Goal: Information Seeking & Learning: Learn about a topic

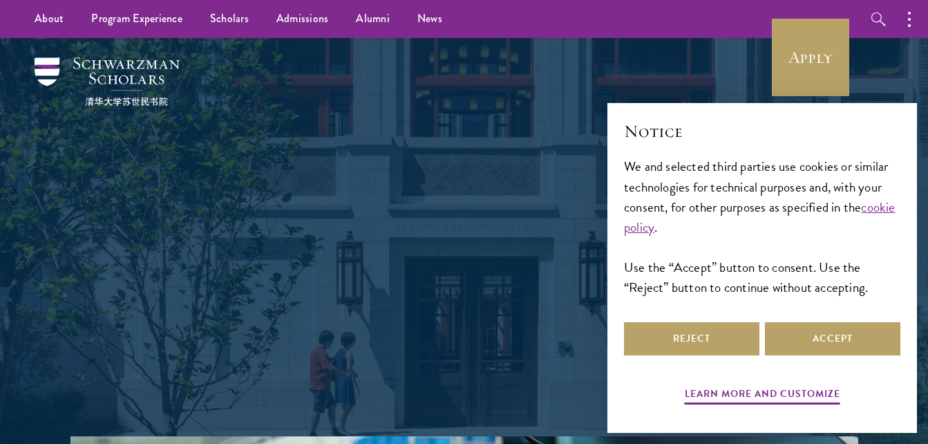
click at [390, 85] on div "Shape the future. Schwarzman Scholars is a prestigious one-year, fully funded m…" at bounding box center [465, 237] width 498 height 398
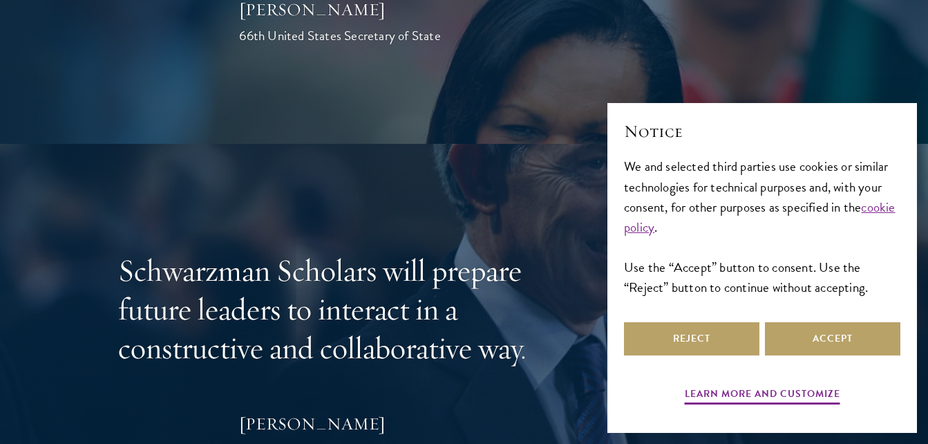
scroll to position [3540, 0]
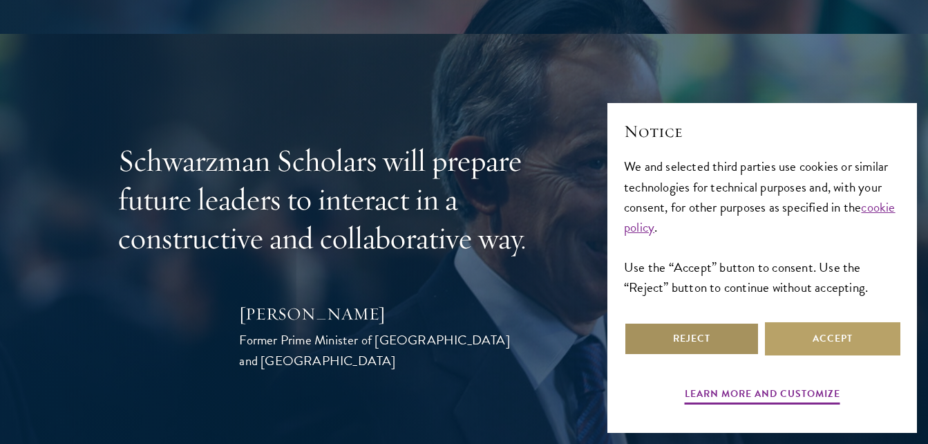
click at [673, 351] on button "Reject" at bounding box center [692, 338] width 136 height 33
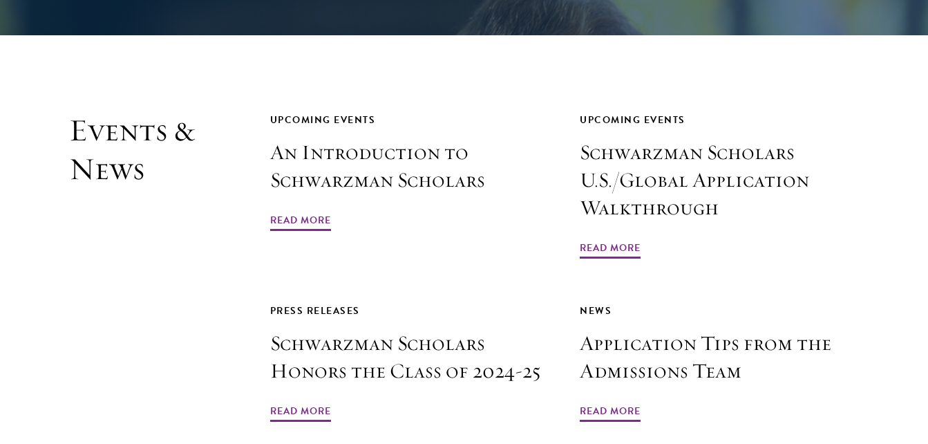
scroll to position [3955, 0]
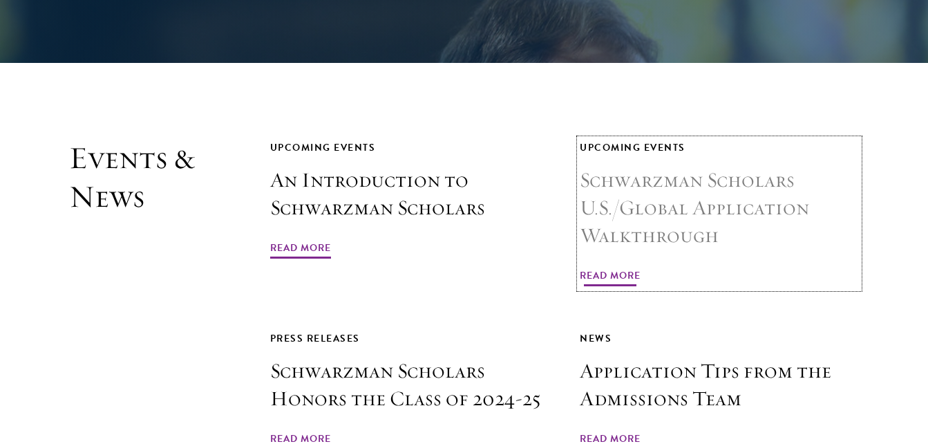
click at [614, 267] on span "Read More" at bounding box center [610, 277] width 61 height 21
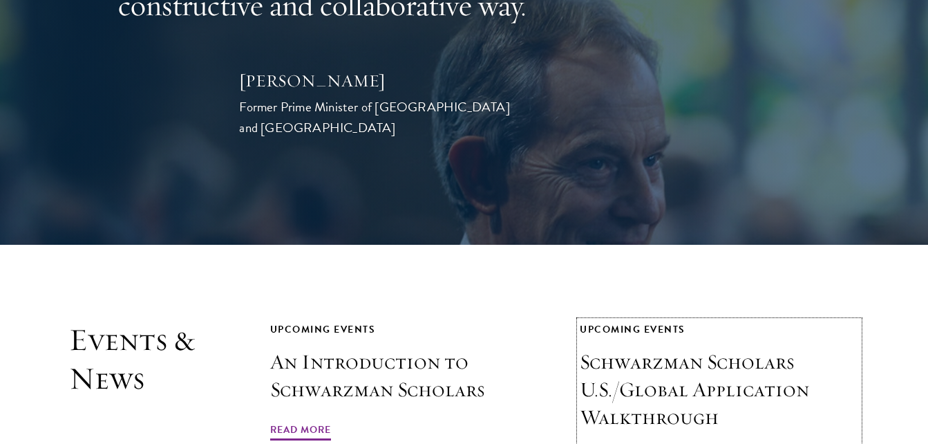
scroll to position [3733, 0]
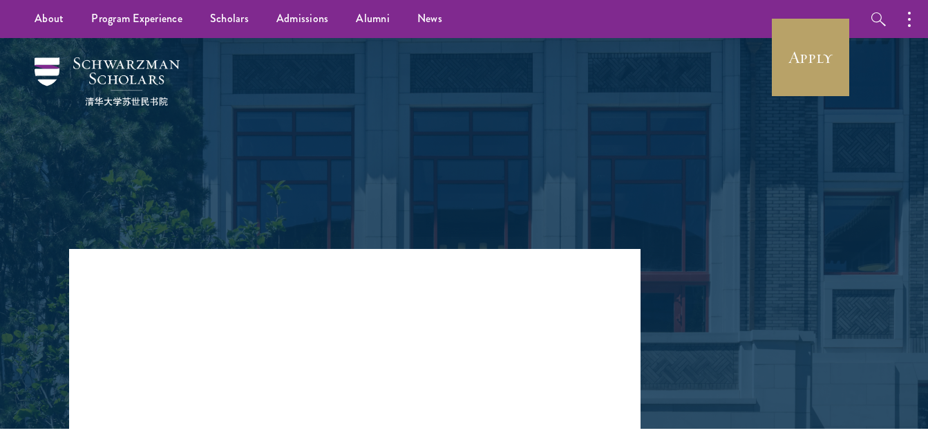
click at [298, 143] on div at bounding box center [464, 117] width 477 height 138
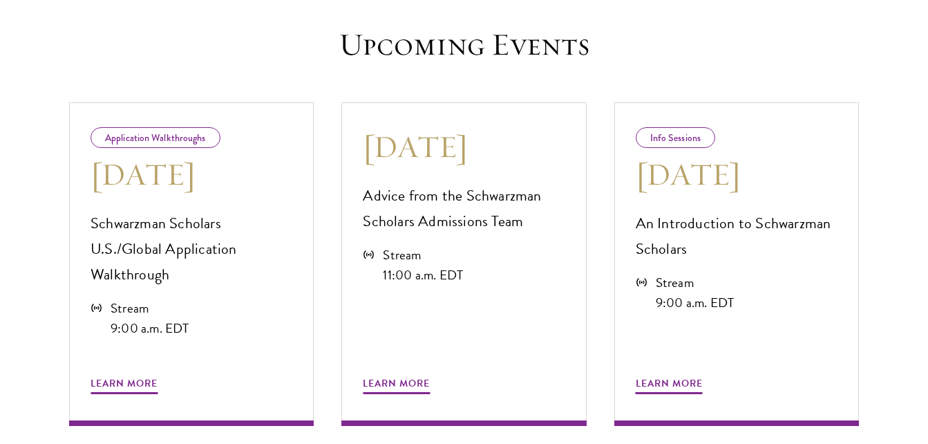
scroll to position [691, 0]
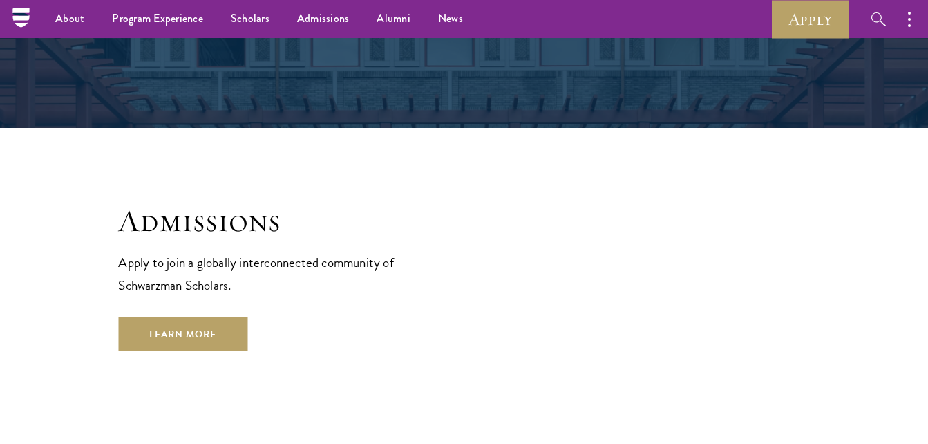
scroll to position [2156, 0]
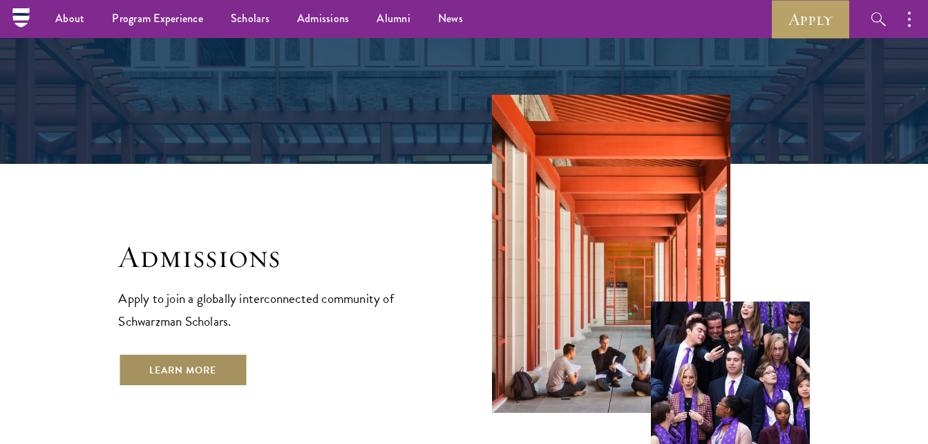
click at [167, 353] on link "Learn More" at bounding box center [182, 369] width 129 height 33
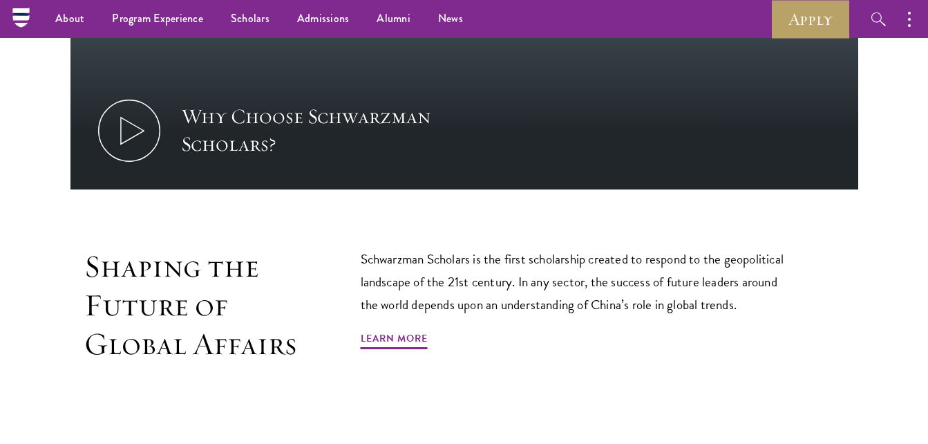
scroll to position [608, 0]
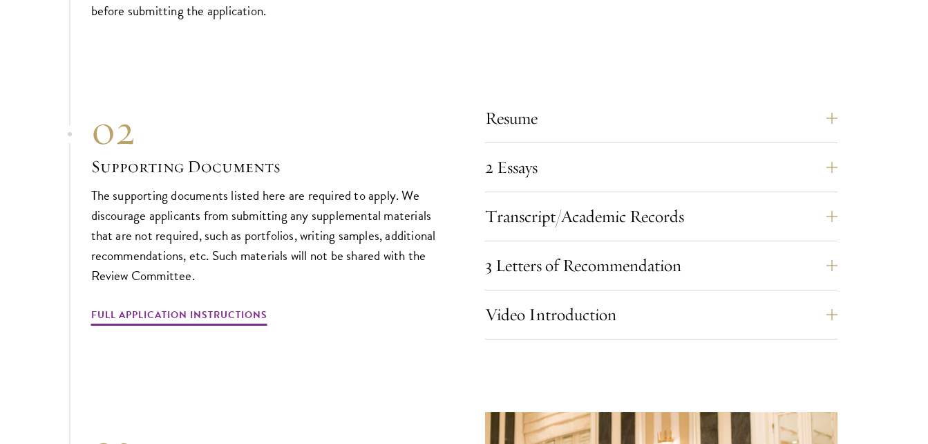
scroll to position [4729, 0]
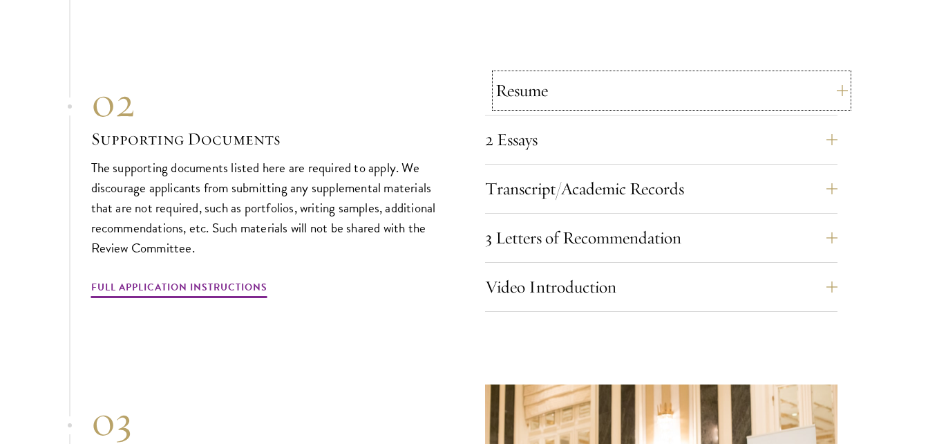
click at [843, 84] on button "Resume" at bounding box center [672, 90] width 353 height 33
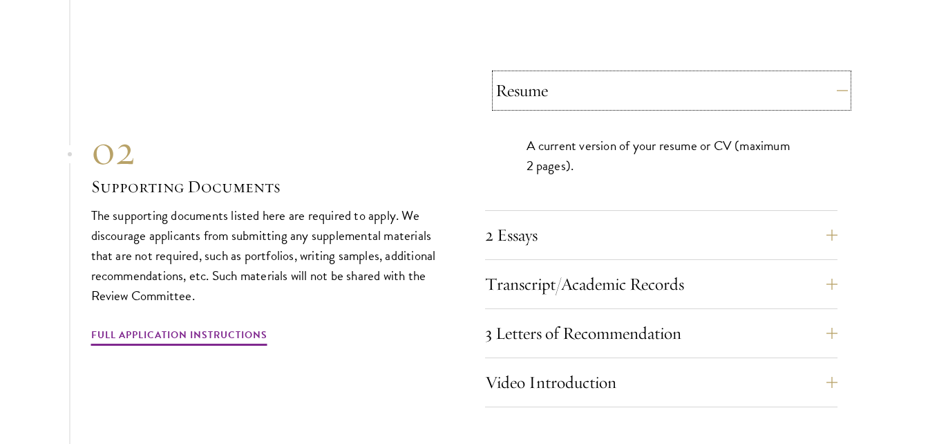
click at [843, 84] on button "Resume" at bounding box center [672, 90] width 353 height 33
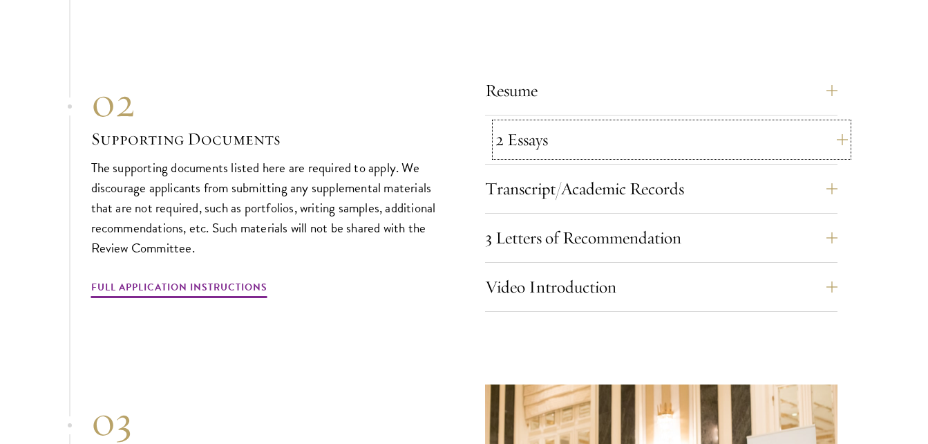
click at [833, 131] on button "2 Essays" at bounding box center [672, 139] width 353 height 33
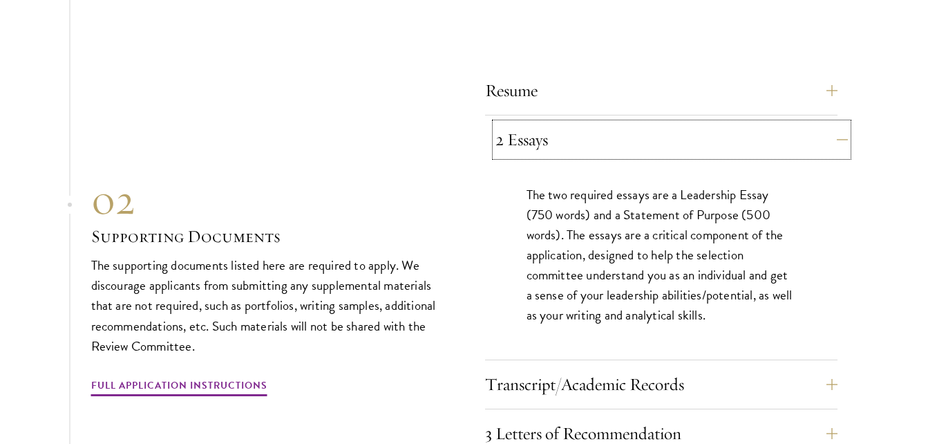
click at [833, 131] on button "2 Essays" at bounding box center [672, 139] width 353 height 33
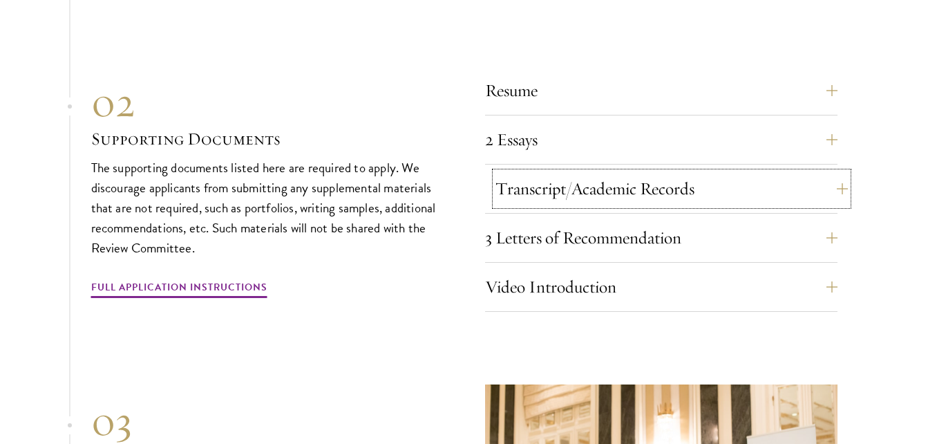
click at [834, 185] on button "Transcript/Academic Records" at bounding box center [672, 188] width 353 height 33
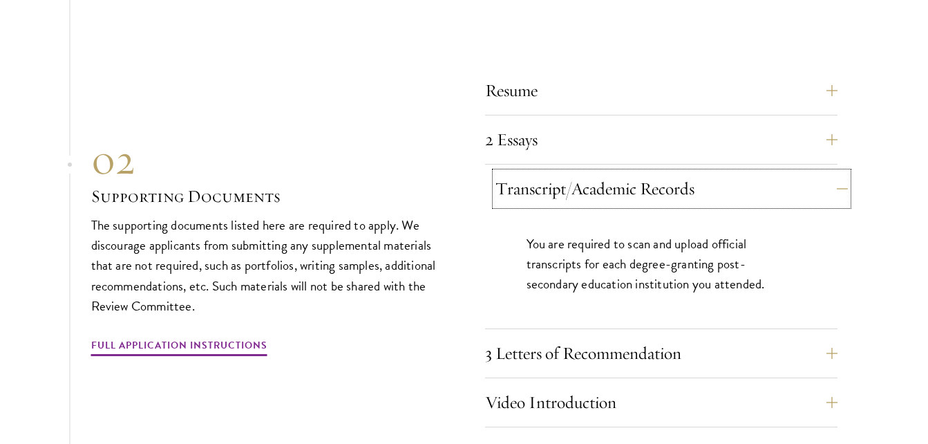
click at [834, 185] on button "Transcript/Academic Records" at bounding box center [672, 188] width 353 height 33
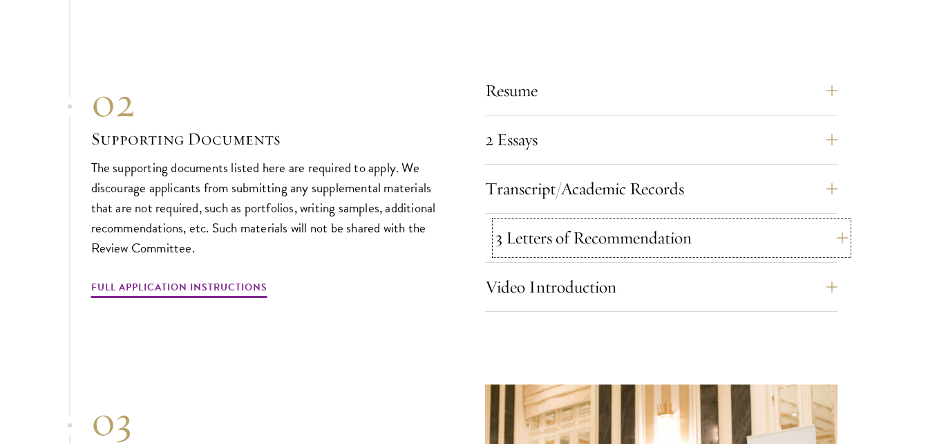
click at [834, 225] on button "3 Letters of Recommendation" at bounding box center [672, 237] width 353 height 33
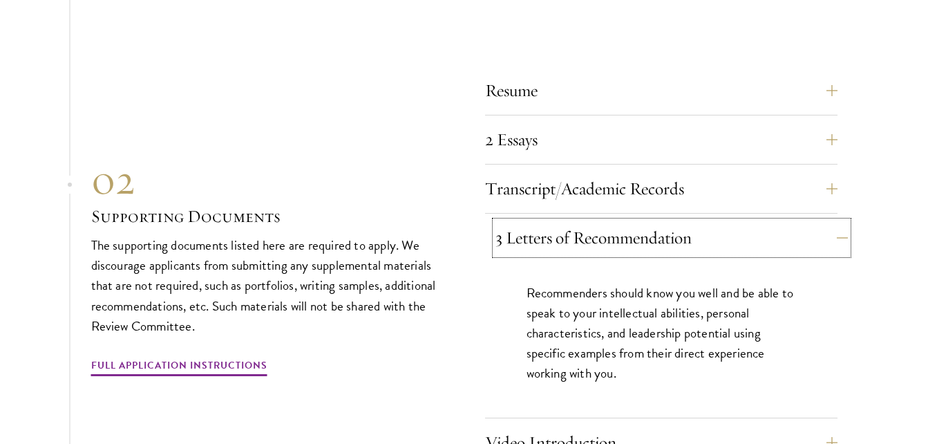
click at [841, 233] on button "3 Letters of Recommendation" at bounding box center [672, 237] width 353 height 33
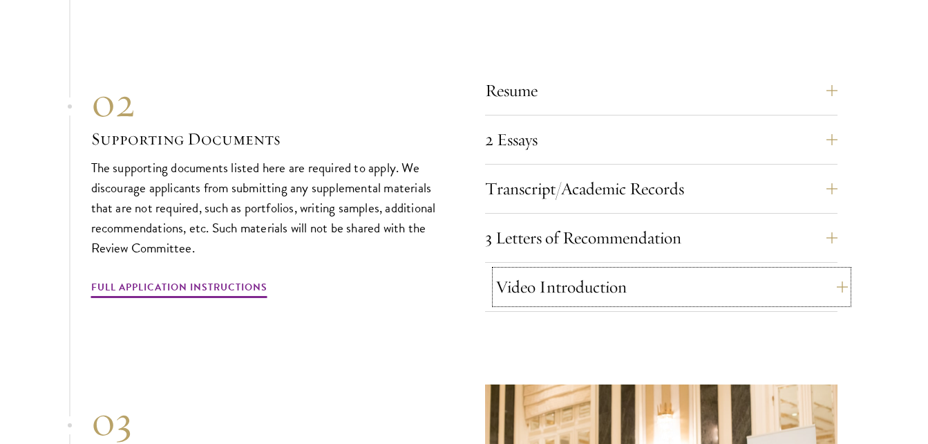
click at [835, 274] on button "Video Introduction" at bounding box center [672, 286] width 353 height 33
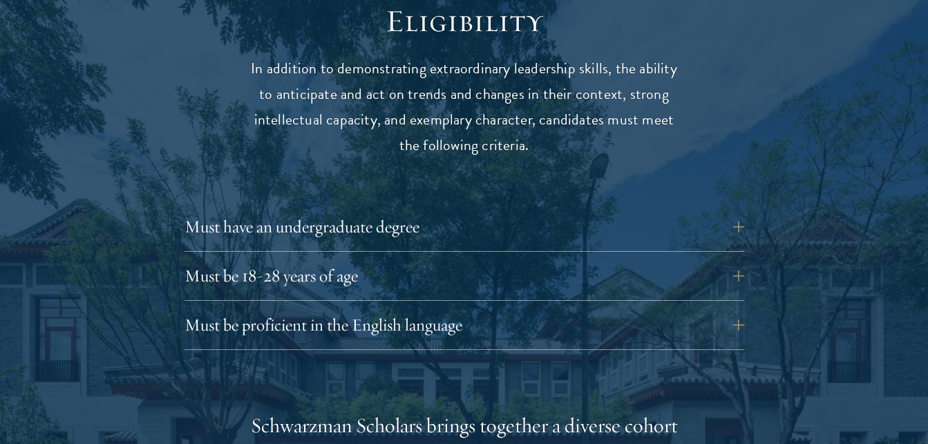
scroll to position [1825, 0]
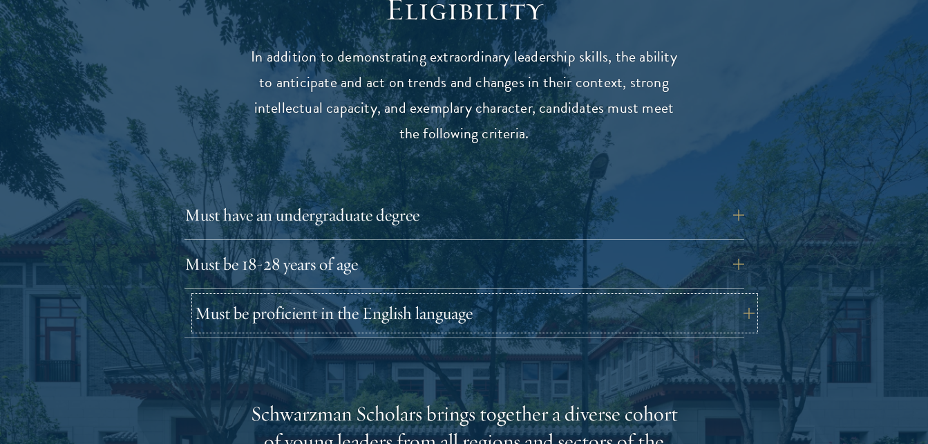
click at [738, 297] on button "Must be proficient in the English language" at bounding box center [475, 313] width 560 height 33
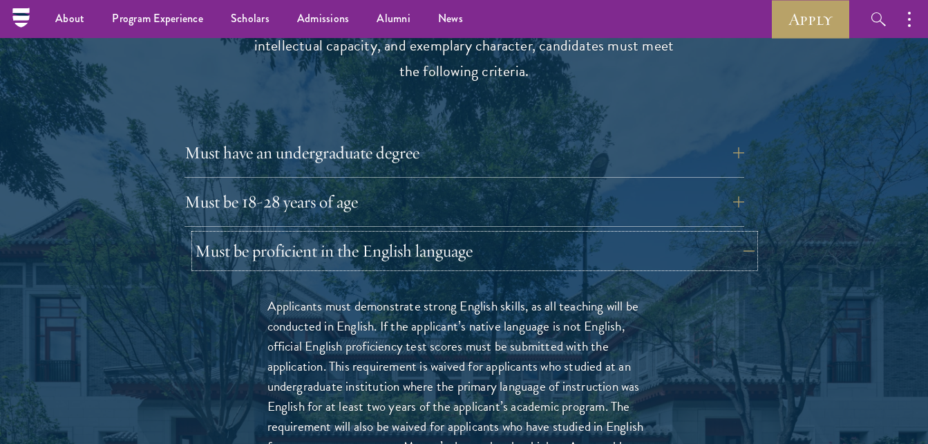
scroll to position [1880, 0]
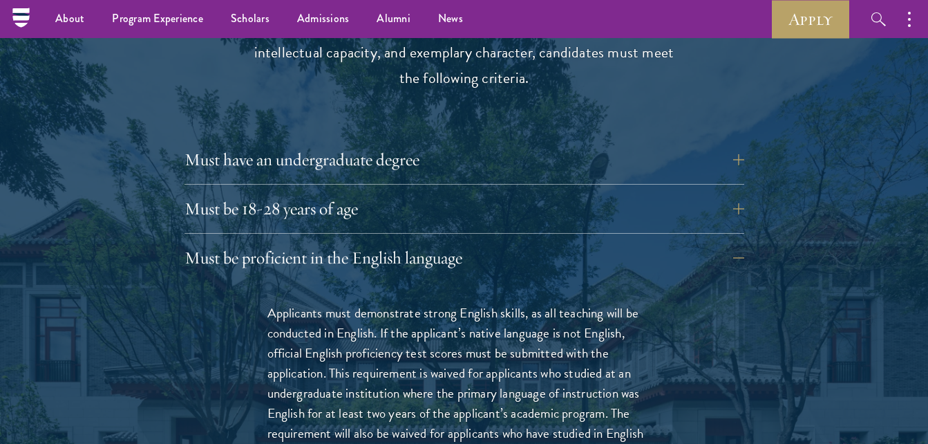
click at [738, 241] on button "Must be proficient in the English language" at bounding box center [475, 257] width 560 height 33
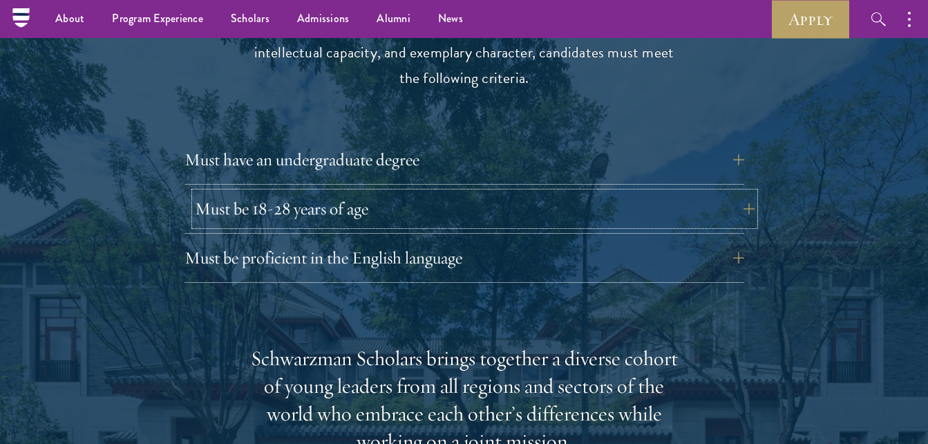
click at [743, 192] on button "Must be 18-28 years of age" at bounding box center [475, 208] width 560 height 33
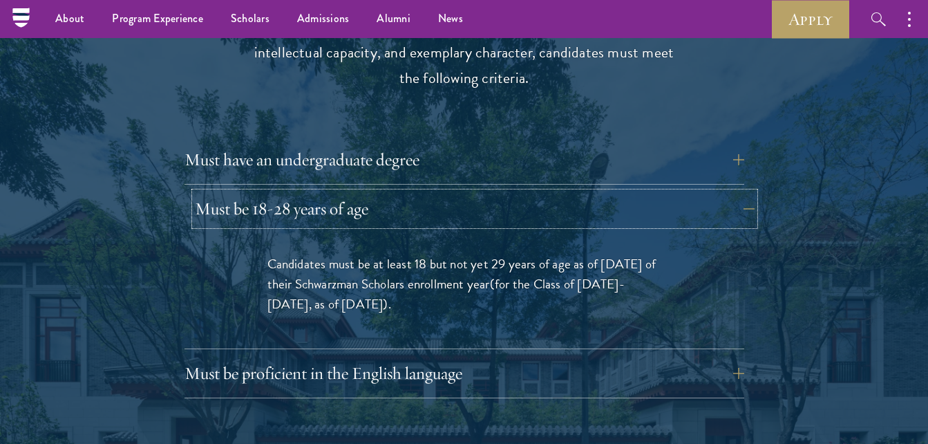
click at [743, 192] on button "Must be 18-28 years of age" at bounding box center [475, 208] width 560 height 33
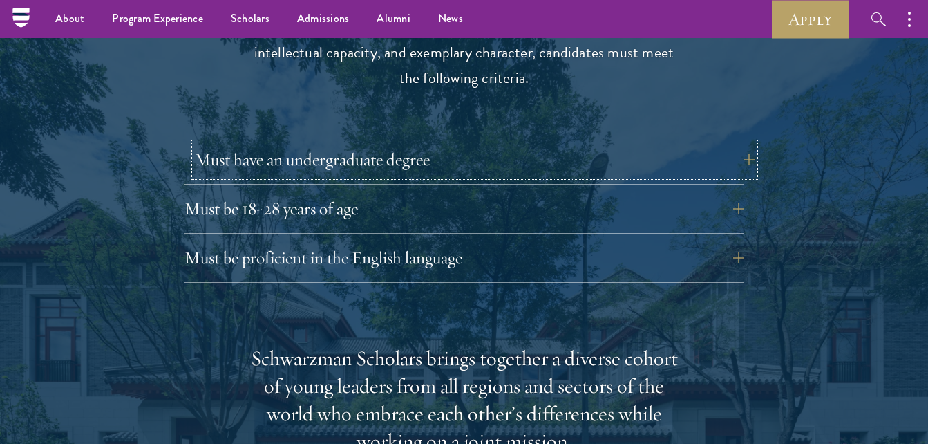
click at [697, 143] on button "Must have an undergraduate degree" at bounding box center [475, 159] width 560 height 33
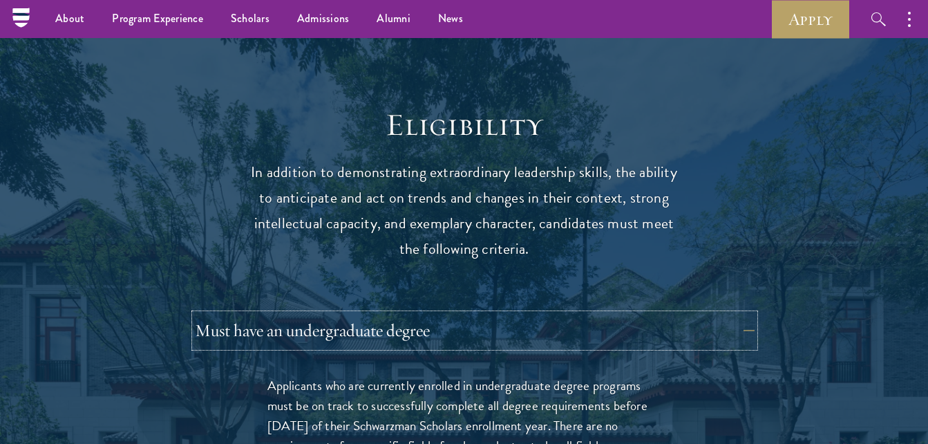
scroll to position [1687, 0]
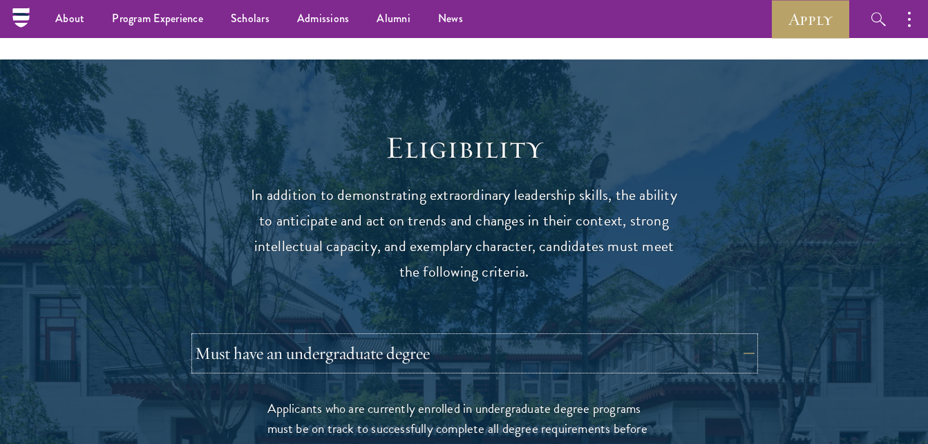
click at [743, 337] on button "Must have an undergraduate degree" at bounding box center [475, 353] width 560 height 33
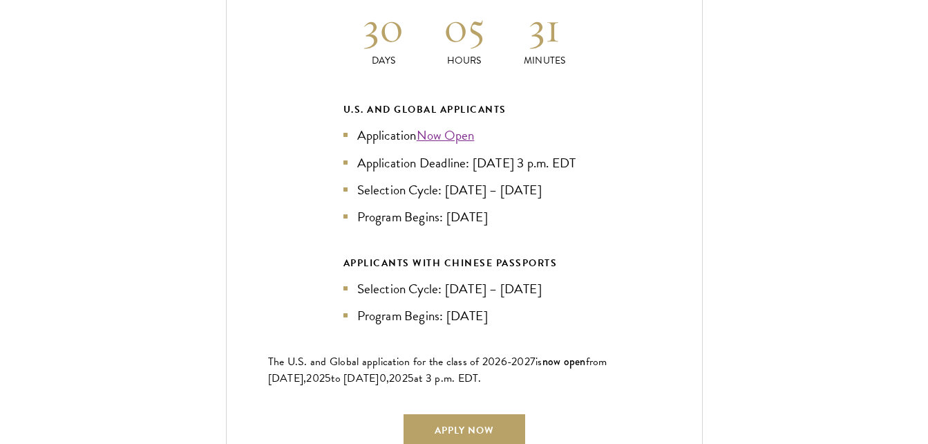
scroll to position [3042, 0]
click at [467, 124] on link "Now Open" at bounding box center [446, 134] width 58 height 20
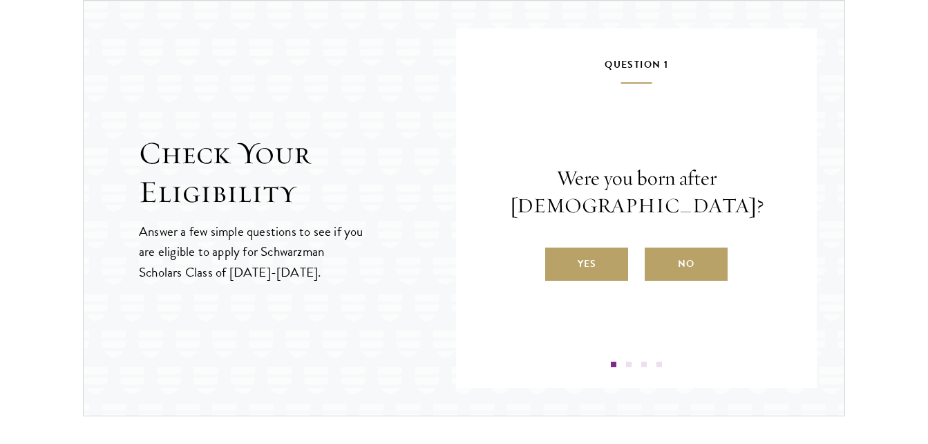
scroll to position [1489, 0]
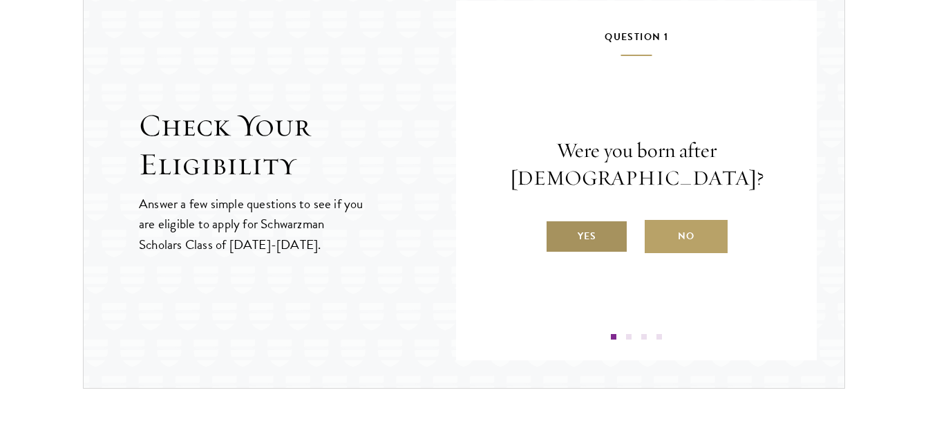
click at [579, 239] on label "Yes" at bounding box center [586, 236] width 83 height 33
click at [558, 234] on input "Yes" at bounding box center [551, 227] width 12 height 12
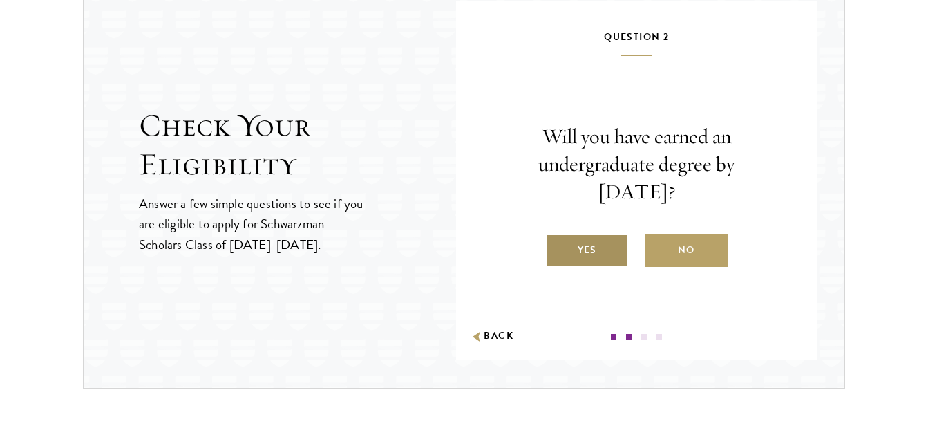
click at [586, 252] on label "Yes" at bounding box center [586, 250] width 83 height 33
click at [558, 248] on input "Yes" at bounding box center [551, 241] width 12 height 12
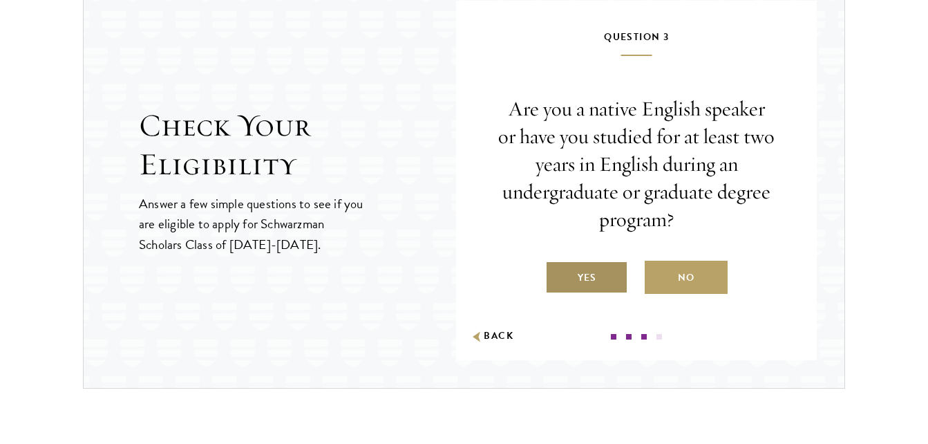
click at [585, 268] on label "Yes" at bounding box center [586, 277] width 83 height 33
click at [558, 268] on input "Yes" at bounding box center [551, 269] width 12 height 12
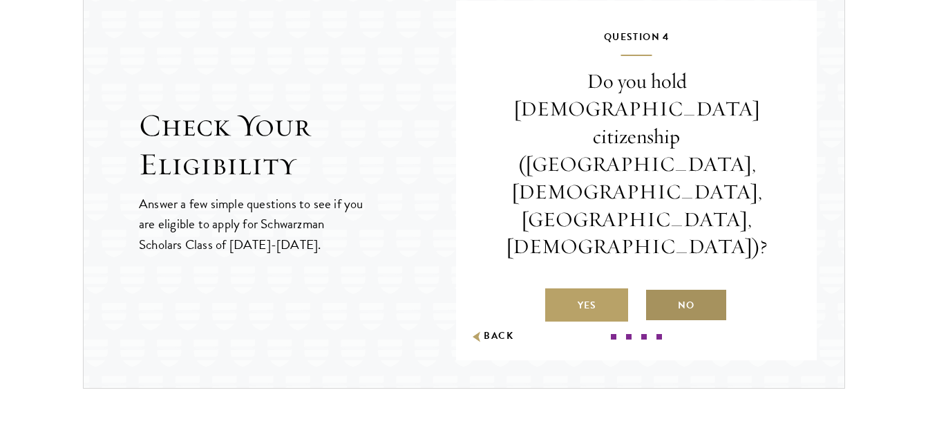
click at [664, 288] on label "No" at bounding box center [686, 304] width 83 height 33
click at [657, 290] on input "No" at bounding box center [651, 296] width 12 height 12
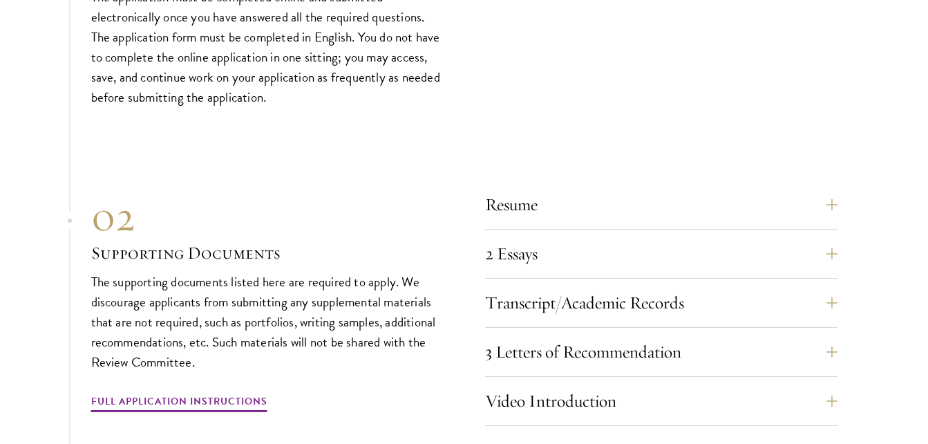
scroll to position [4618, 0]
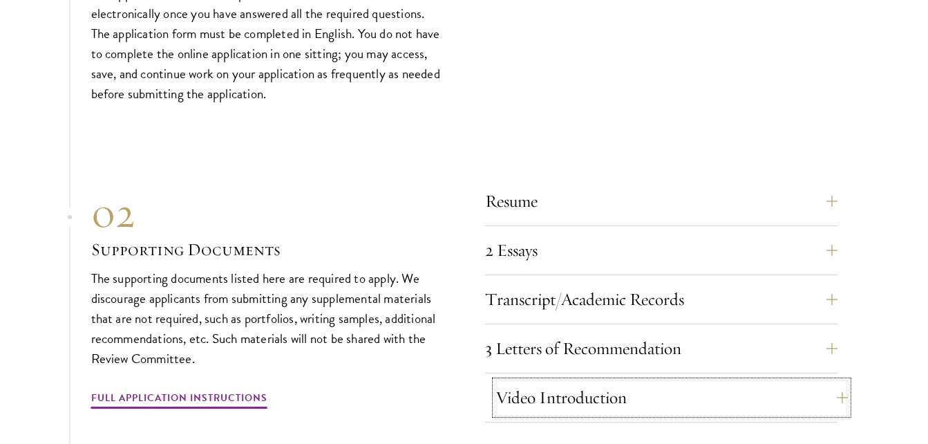
click at [582, 385] on button "Video Introduction" at bounding box center [672, 397] width 353 height 33
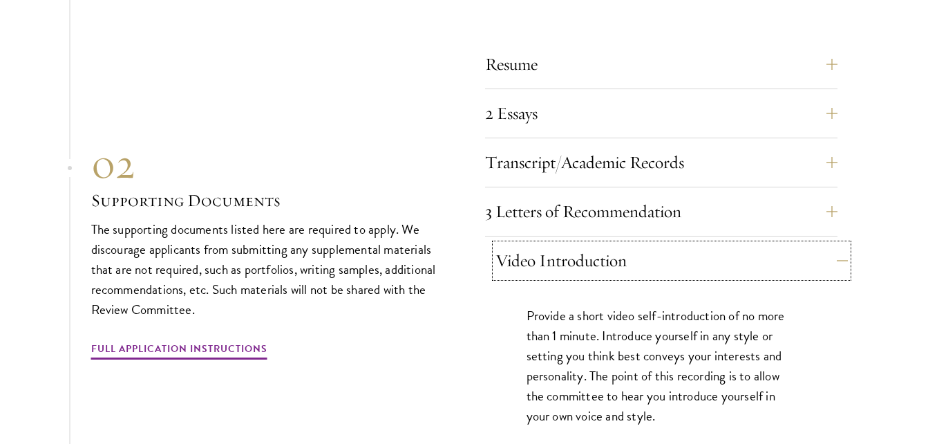
scroll to position [4757, 0]
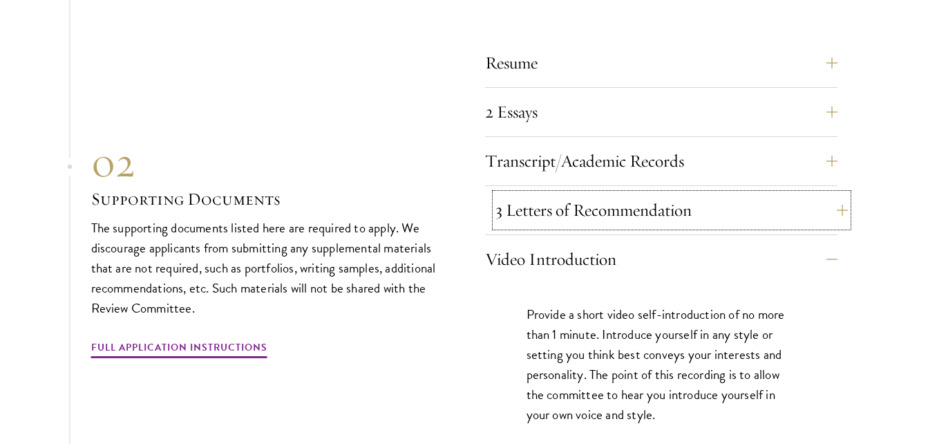
click at [844, 200] on button "3 Letters of Recommendation" at bounding box center [672, 210] width 353 height 33
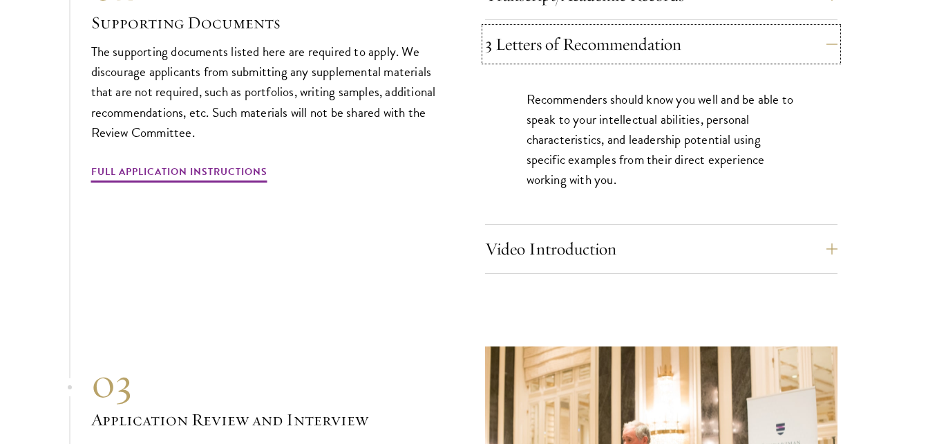
scroll to position [4950, 0]
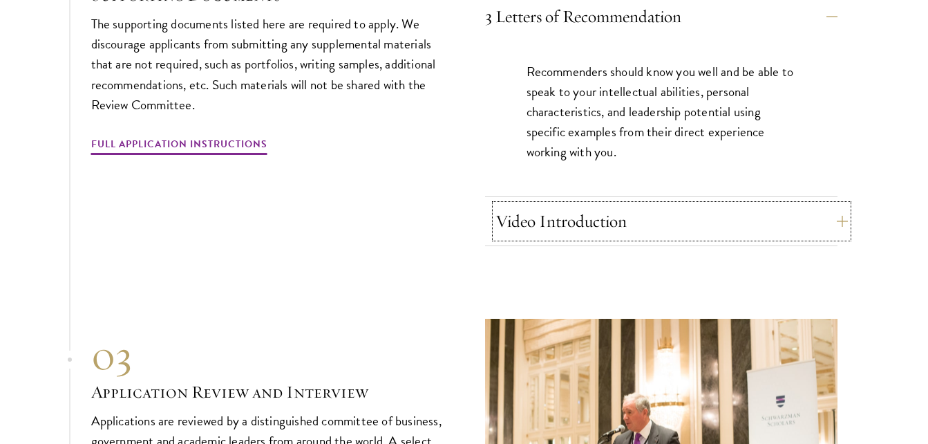
click at [834, 214] on button "Video Introduction" at bounding box center [672, 221] width 353 height 33
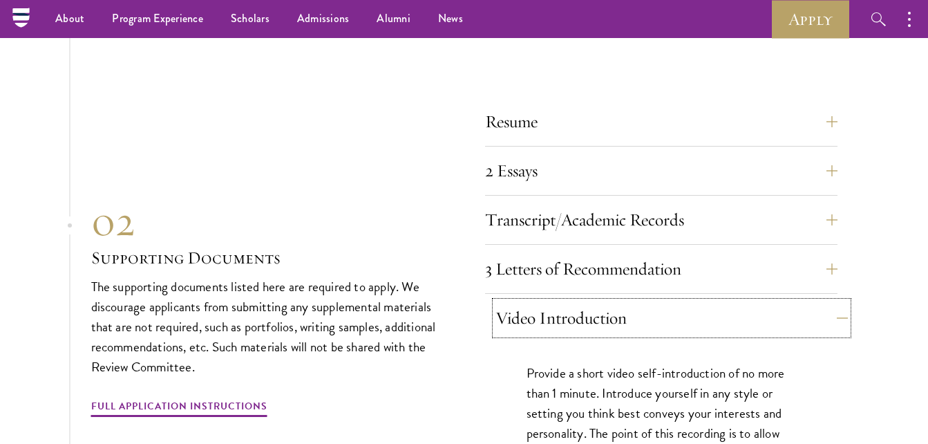
scroll to position [4674, 0]
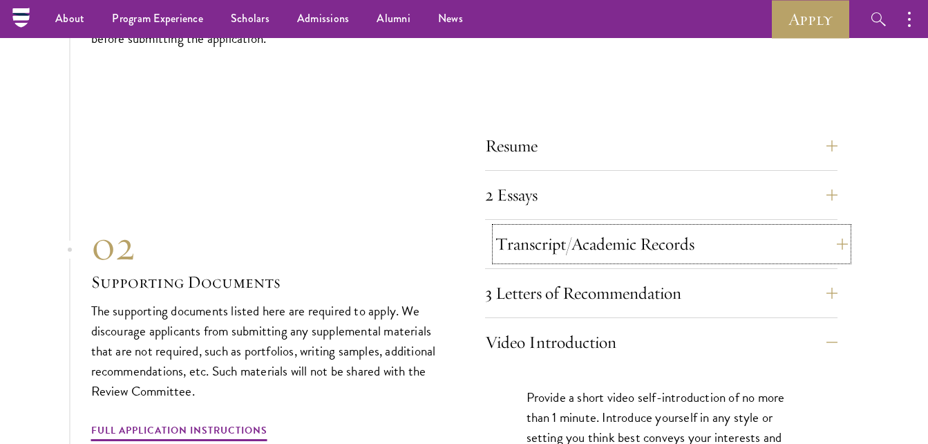
click at [848, 236] on button "Transcript/Academic Records" at bounding box center [672, 243] width 353 height 33
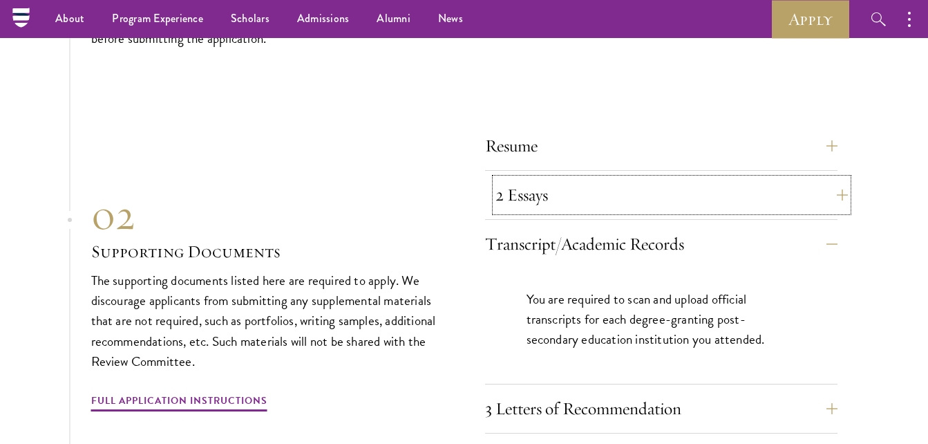
click at [839, 180] on button "2 Essays" at bounding box center [672, 194] width 353 height 33
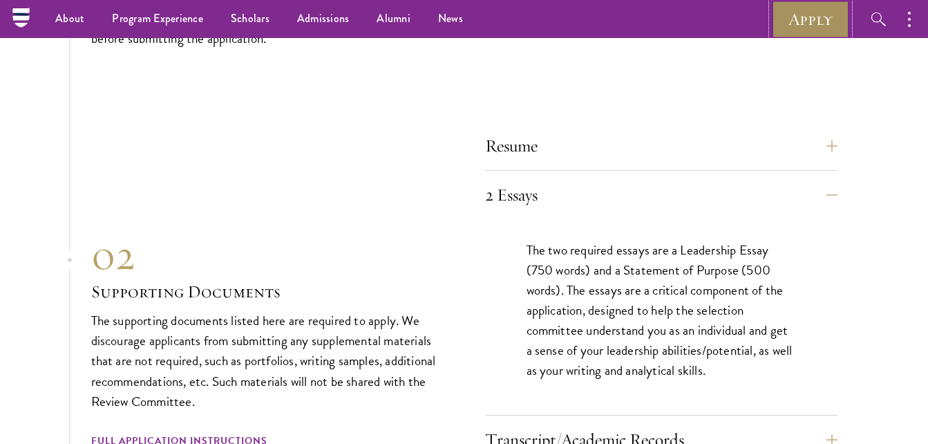
click at [807, 26] on link "Apply" at bounding box center [810, 19] width 77 height 38
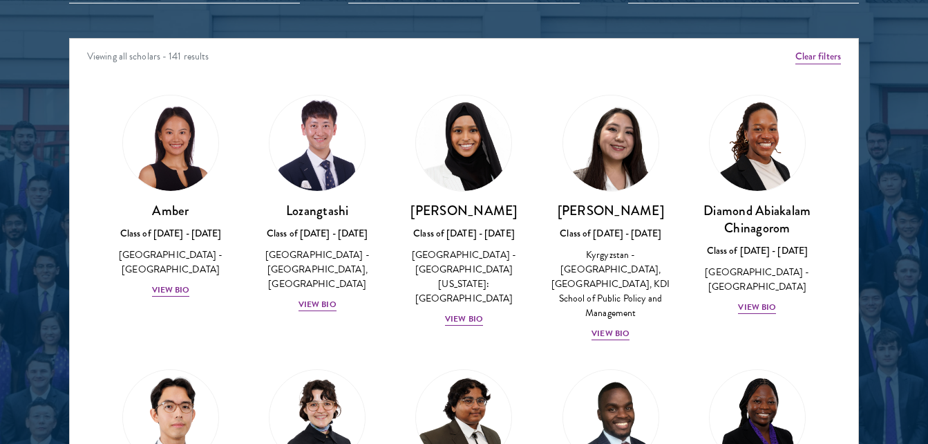
scroll to position [1769, 0]
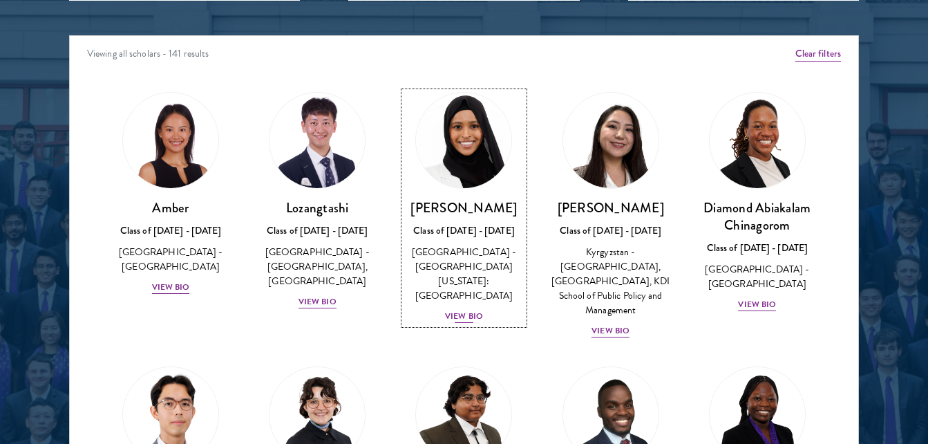
click at [451, 310] on div "View Bio" at bounding box center [464, 316] width 38 height 13
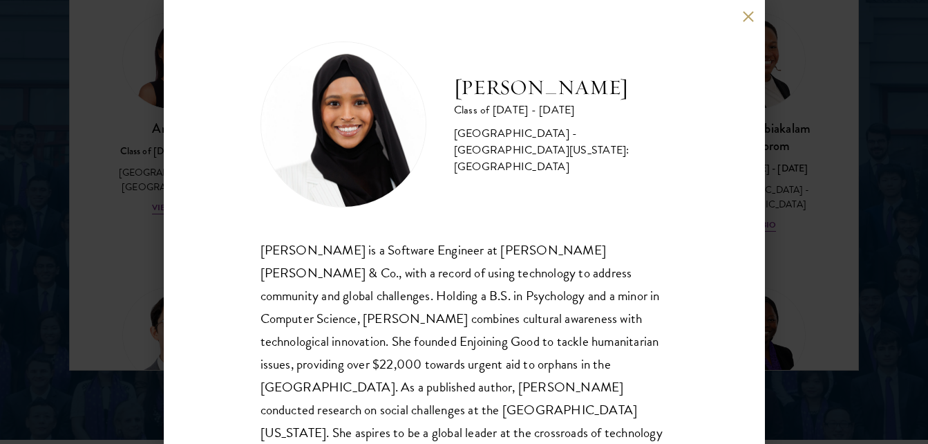
scroll to position [1852, 0]
click at [454, 258] on div "Samia Abdi is a Software Engineer at JP Morgan Chase & Co., with a record of us…" at bounding box center [465, 353] width 408 height 228
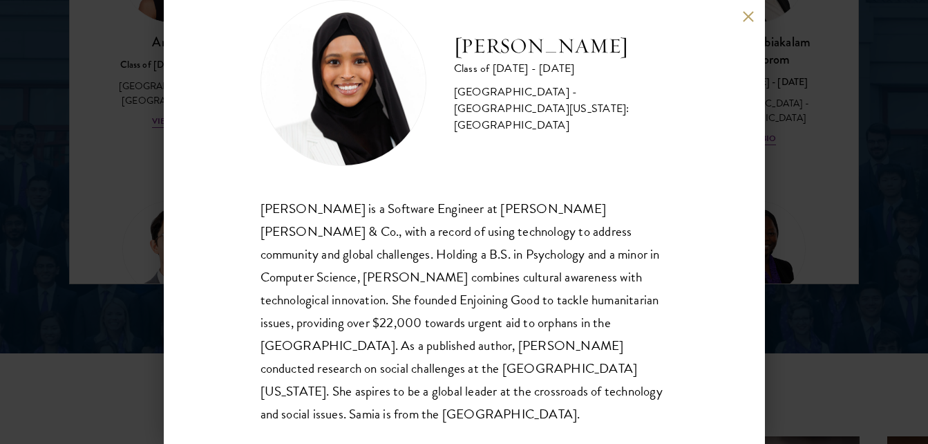
scroll to position [1963, 0]
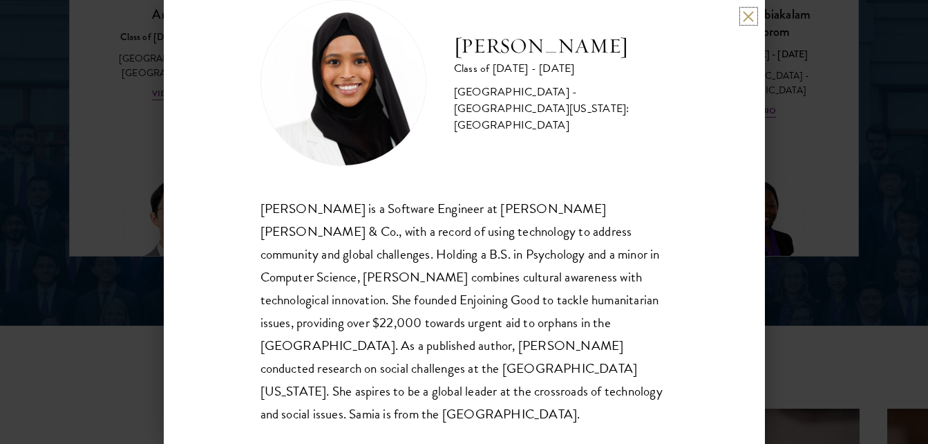
click at [744, 17] on button at bounding box center [749, 16] width 12 height 12
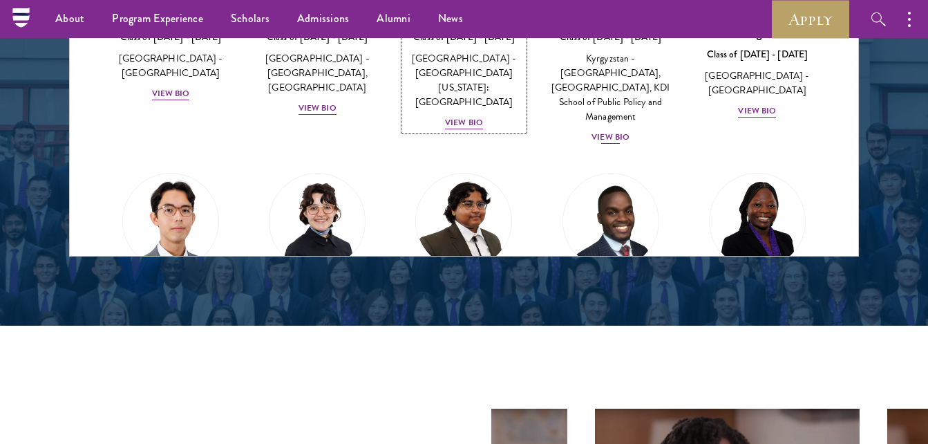
scroll to position [1861, 0]
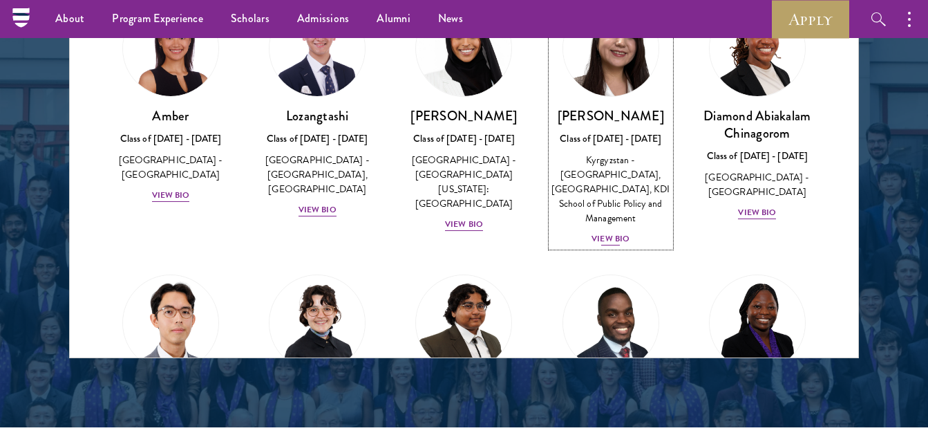
click at [606, 243] on div "View Bio" at bounding box center [611, 238] width 38 height 13
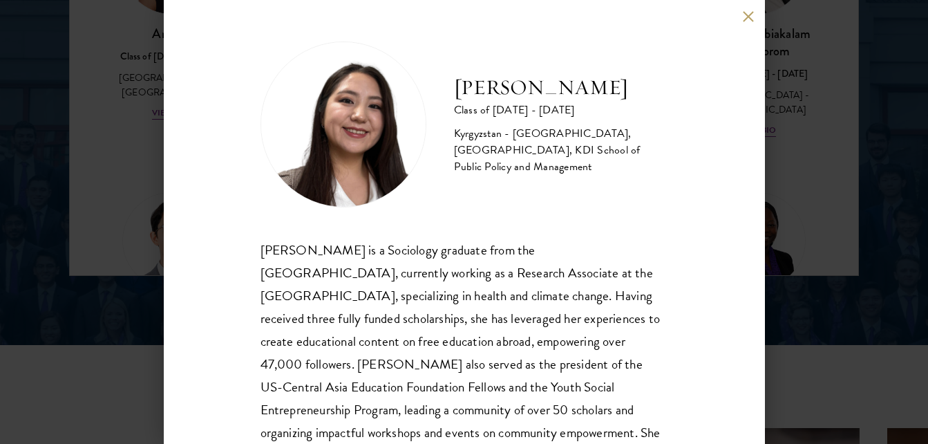
scroll to position [1944, 0]
click at [468, 252] on div "Nurzada Abdivalieva is a Sociology graduate from the University of Cambridge, c…" at bounding box center [465, 365] width 408 height 252
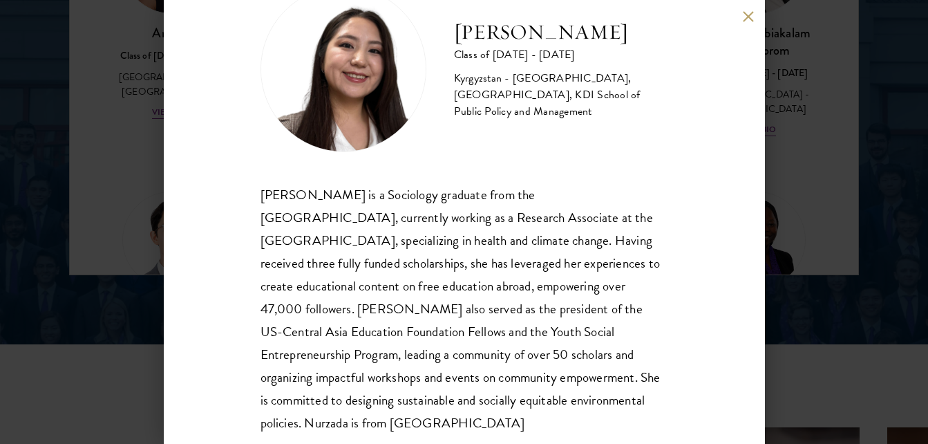
scroll to position [83, 0]
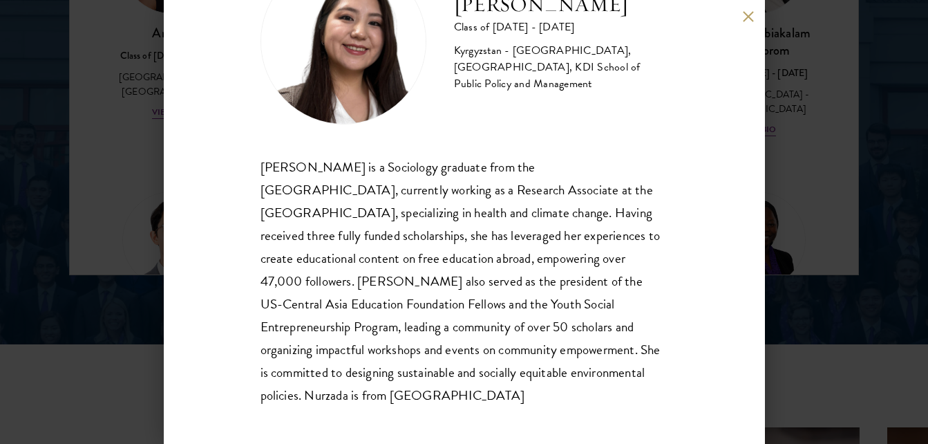
click at [470, 290] on div "Nurzada Abdivalieva is a Sociology graduate from the University of Cambridge, c…" at bounding box center [465, 282] width 408 height 252
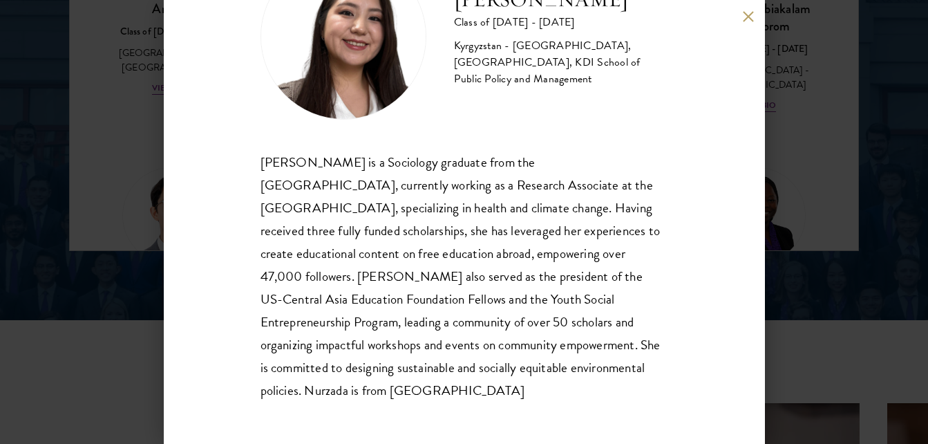
scroll to position [1972, 0]
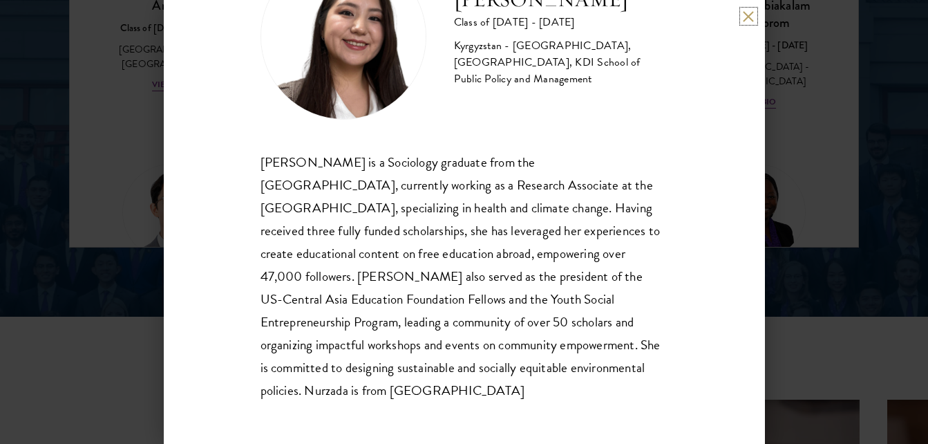
click at [750, 15] on button at bounding box center [749, 16] width 12 height 12
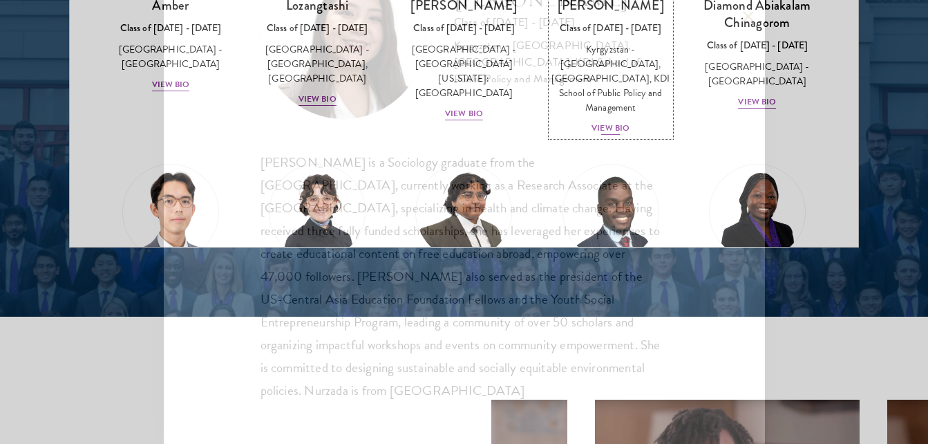
scroll to position [1861, 0]
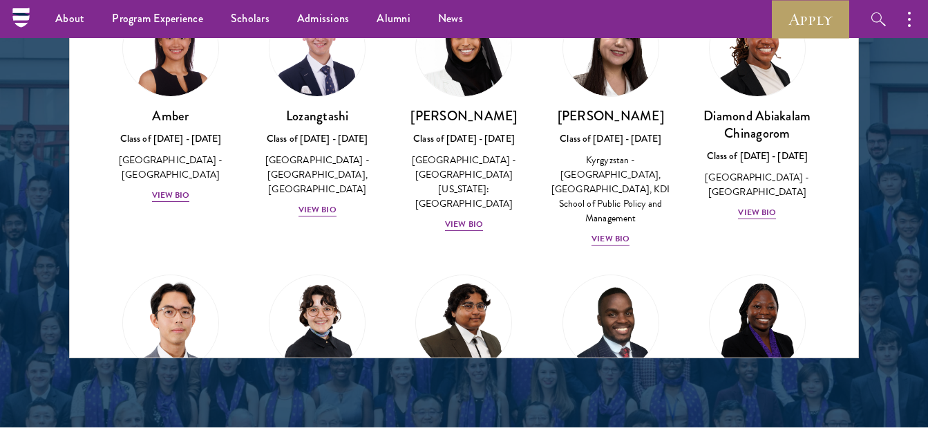
click at [859, 348] on div "Viewing all scholars - 141 results Clear filters Amber Class of 2025 - 2026 Chi…" at bounding box center [464, 150] width 790 height 415
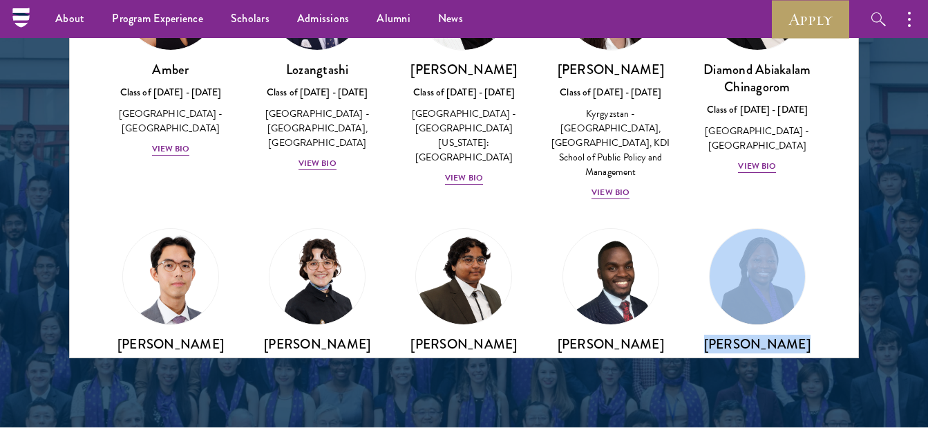
click at [859, 348] on div "Viewing all scholars - 141 results Clear filters Amber Class of 2025 - 2026 Chi…" at bounding box center [464, 150] width 790 height 415
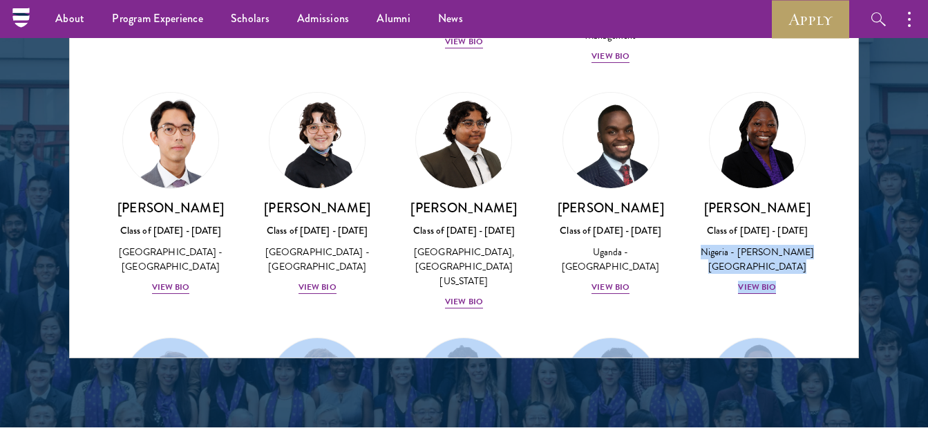
click at [859, 348] on div "Viewing all scholars - 141 results Clear filters Amber Class of 2025 - 2026 Chi…" at bounding box center [464, 150] width 790 height 415
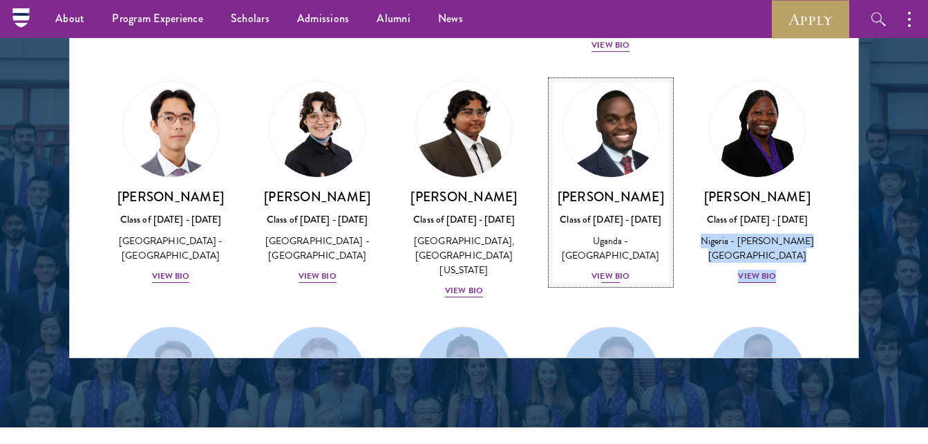
click at [595, 284] on div "Emmanuel Akandwanaho Class of 2025 - 2026 Uganda - Makerere University Kampala …" at bounding box center [611, 236] width 119 height 96
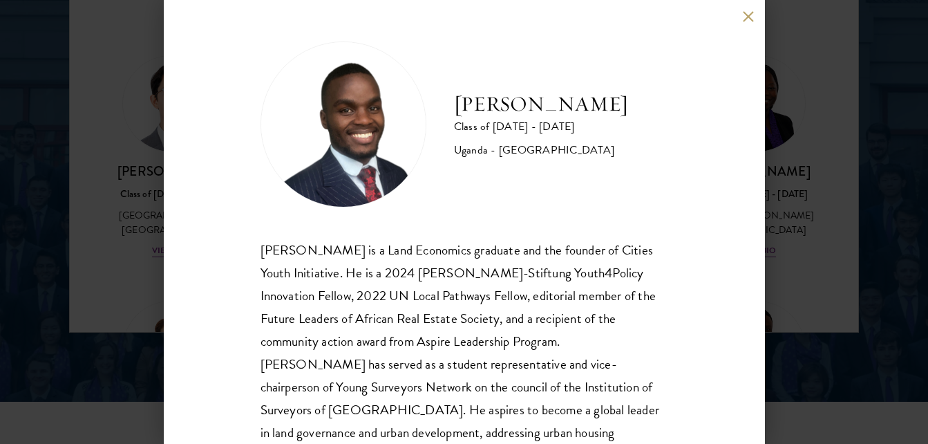
scroll to position [1889, 0]
click at [460, 295] on div "Emmanuel Akandwanaho is a Land Economics graduate and the founder of Cities You…" at bounding box center [465, 365] width 408 height 252
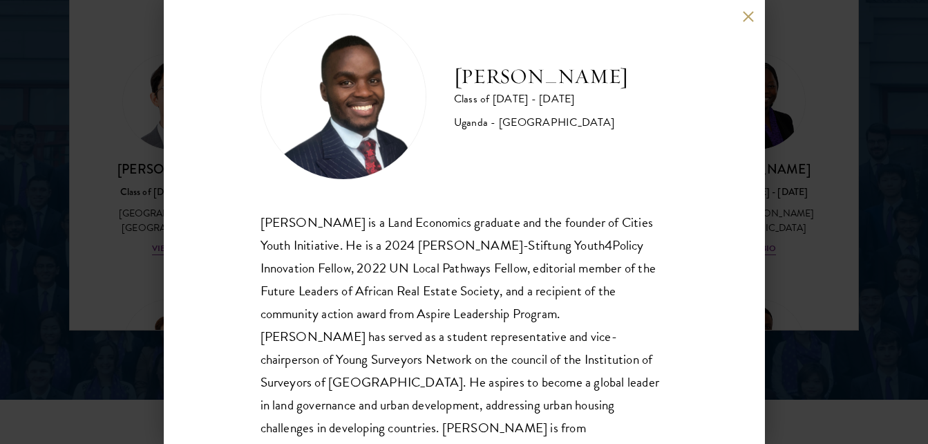
scroll to position [55, 0]
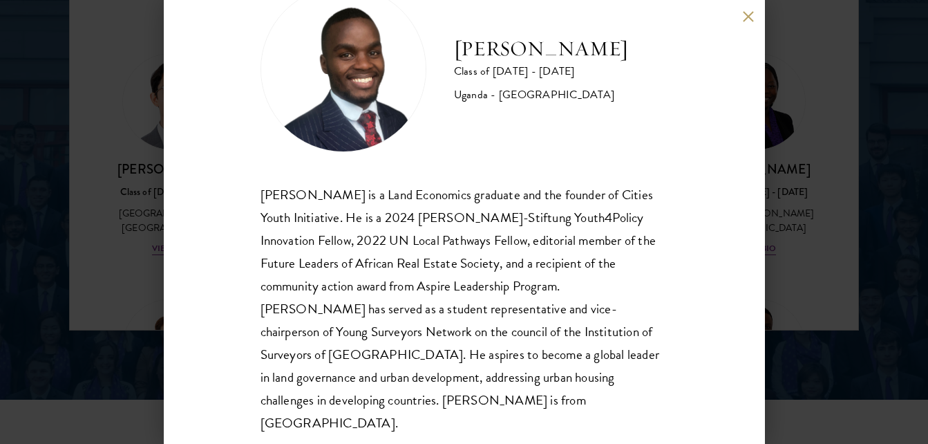
click at [465, 390] on div "Emmanuel Akandwanaho is a Land Economics graduate and the founder of Cities You…" at bounding box center [465, 309] width 408 height 252
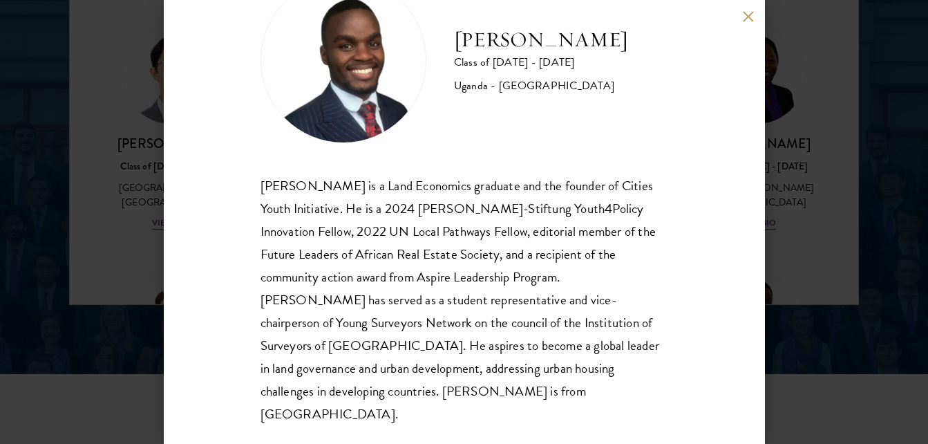
scroll to position [1916, 0]
click at [743, 12] on button at bounding box center [749, 16] width 12 height 12
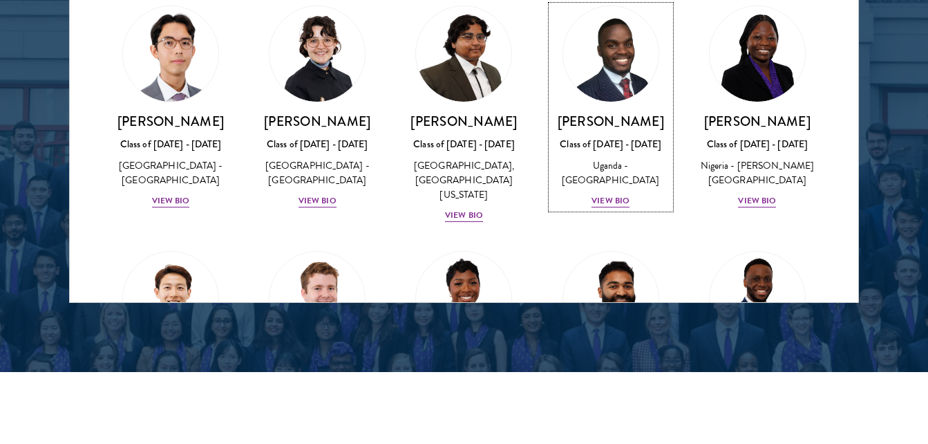
scroll to position [221, 0]
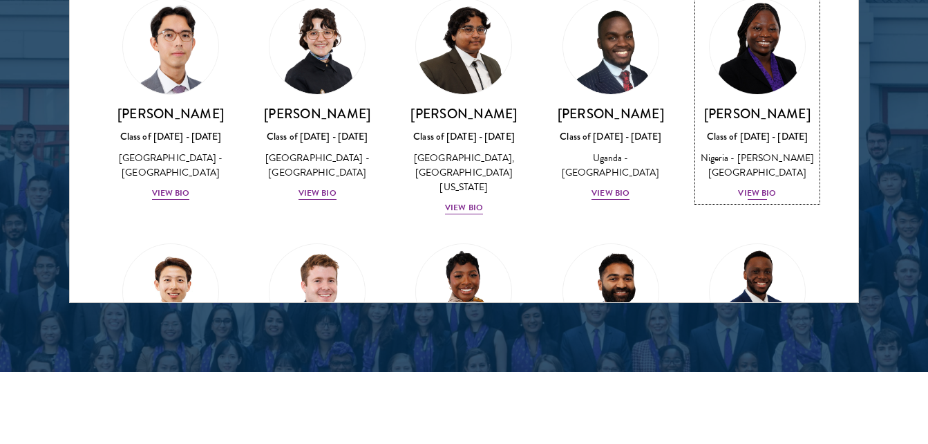
click at [755, 200] on div "View Bio" at bounding box center [757, 193] width 38 height 13
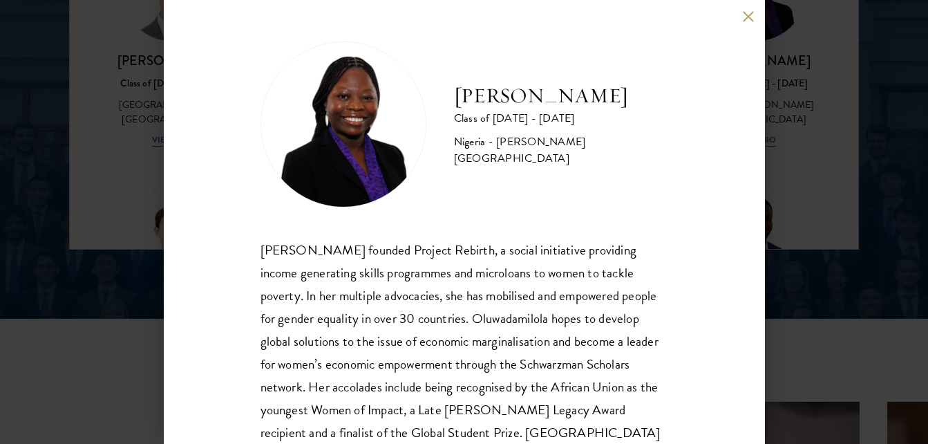
scroll to position [1972, 0]
click at [527, 268] on div "Oluwadamilola Akintewe founded Project Rebirth, a social initiative providing i…" at bounding box center [465, 353] width 408 height 228
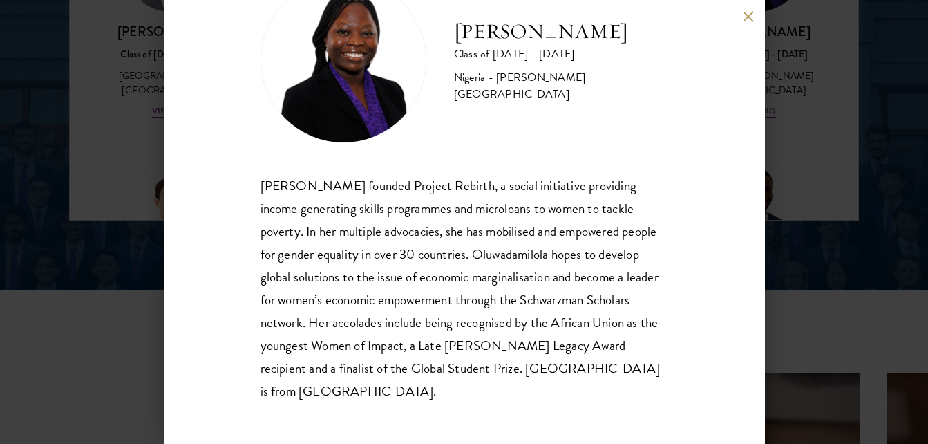
scroll to position [1999, 0]
click at [751, 11] on button at bounding box center [749, 16] width 12 height 12
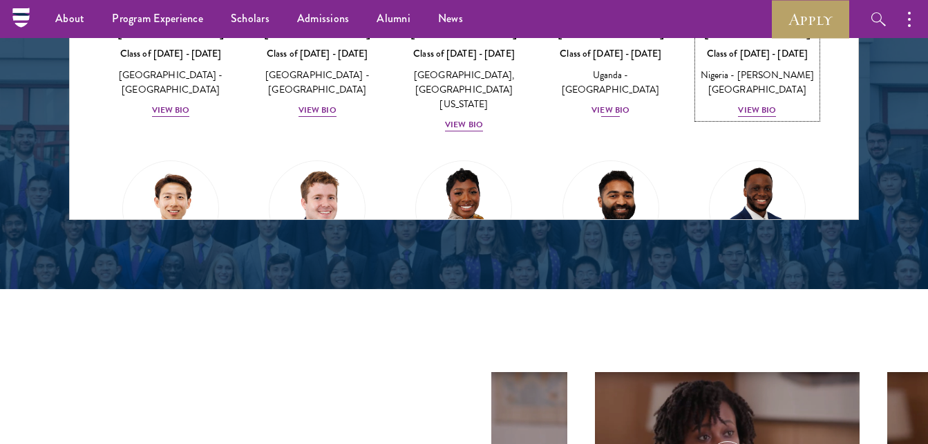
scroll to position [1914, 0]
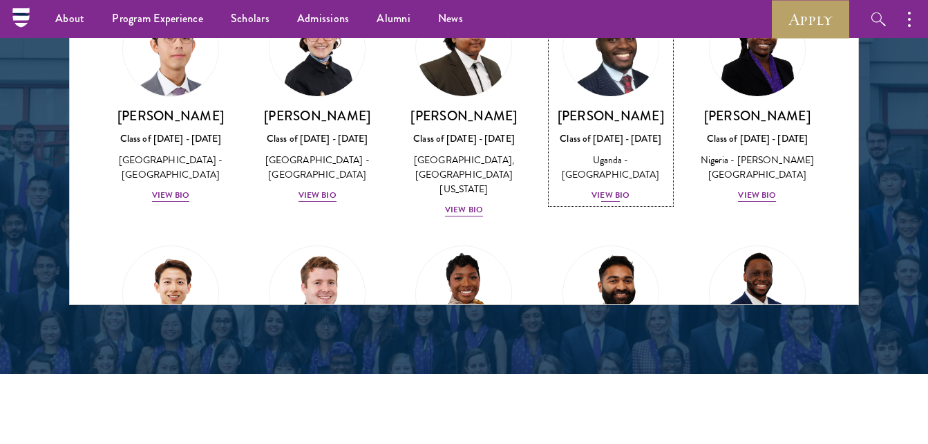
click at [652, 115] on h3 "Emmanuel Akandwanaho" at bounding box center [611, 115] width 119 height 17
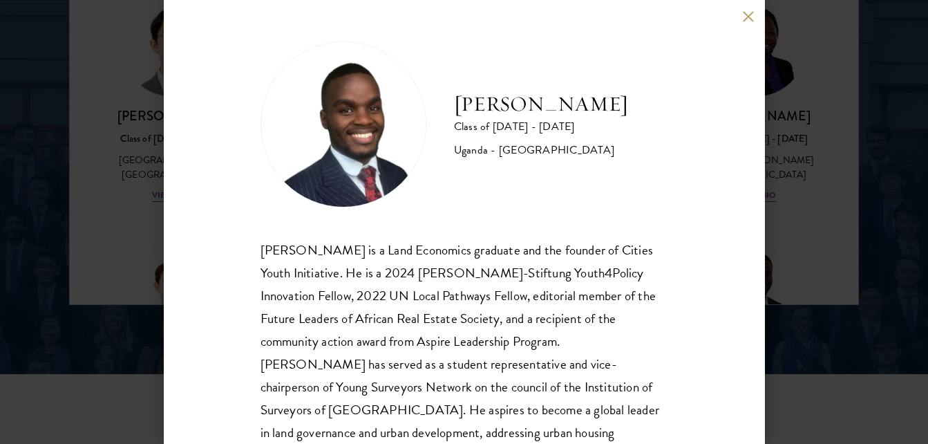
scroll to position [1942, 0]
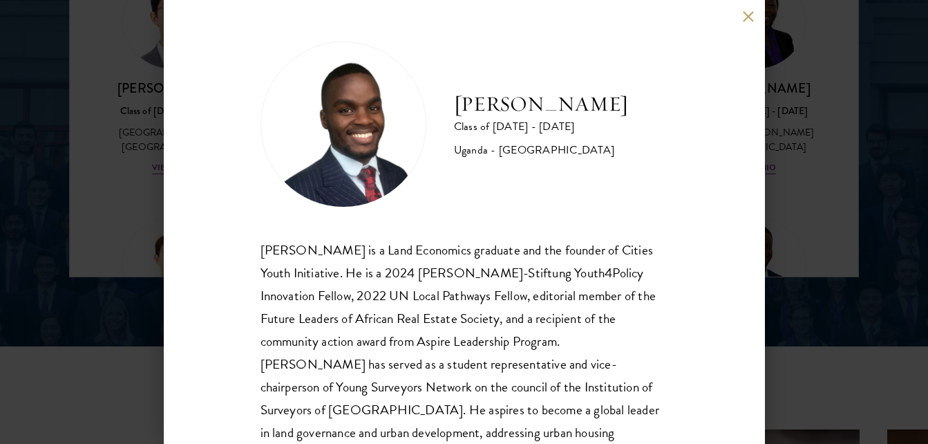
click at [749, 26] on div "Emmanuel Akandwanaho Class of 2025 - 2026 Uganda - Makerere University Kampala …" at bounding box center [464, 222] width 601 height 444
click at [749, 8] on div "Emmanuel Akandwanaho Class of 2025 - 2026 Uganda - Makerere University Kampala …" at bounding box center [464, 222] width 601 height 444
click at [745, 15] on button at bounding box center [749, 16] width 12 height 12
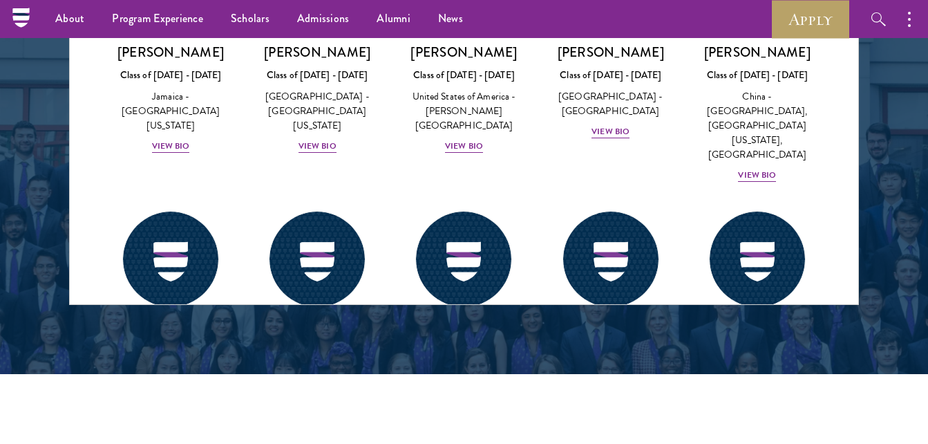
scroll to position [6979, 0]
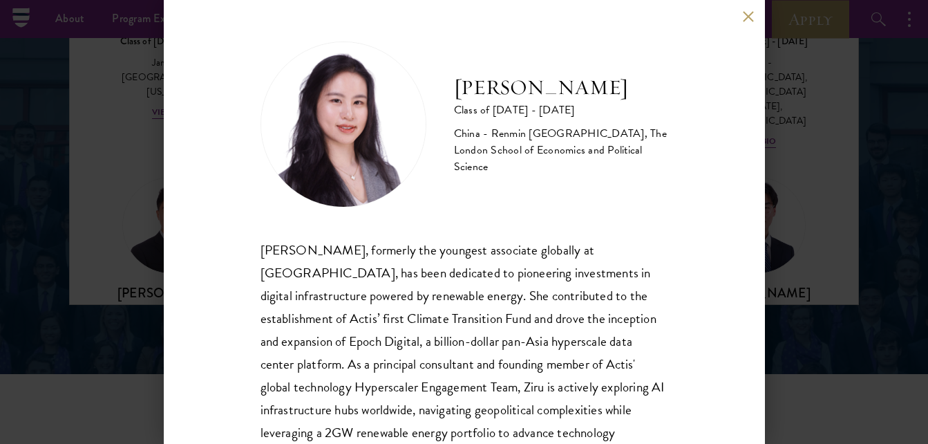
click at [418, 281] on div "Ziru Zhong, formerly the youngest associate globally at Actis, has been dedicat…" at bounding box center [465, 376] width 408 height 274
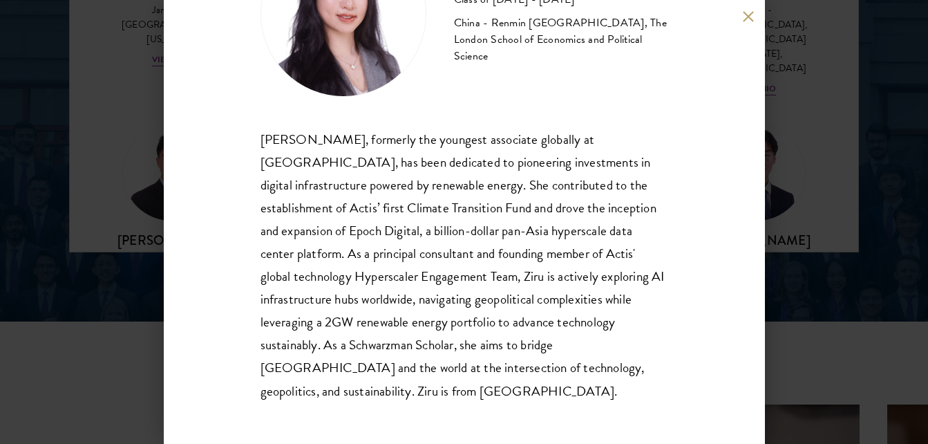
scroll to position [1970, 0]
click at [754, 22] on div "Adele Zhong Class of 2025 - 2026 China - Renmin University of China, The London…" at bounding box center [464, 222] width 601 height 444
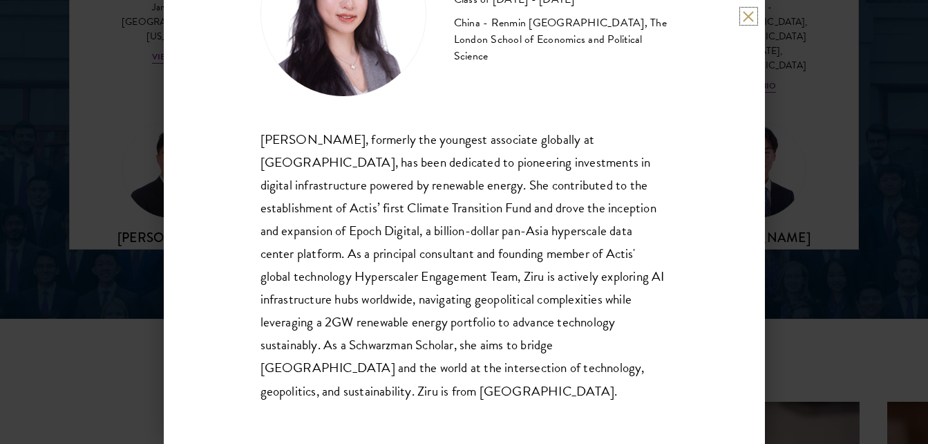
click at [750, 21] on button at bounding box center [749, 16] width 12 height 12
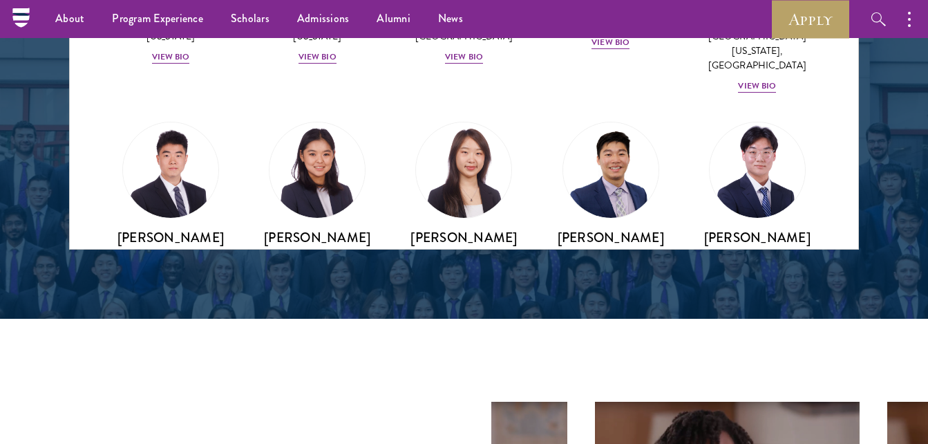
scroll to position [1945, 0]
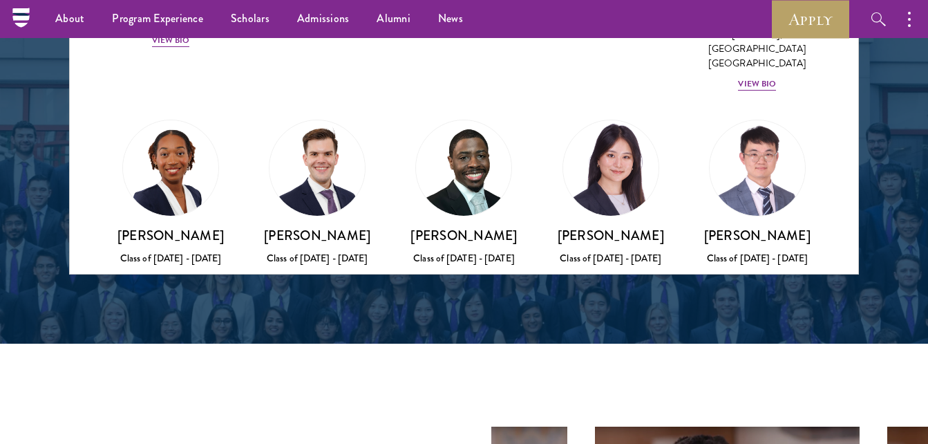
scroll to position [6730, 0]
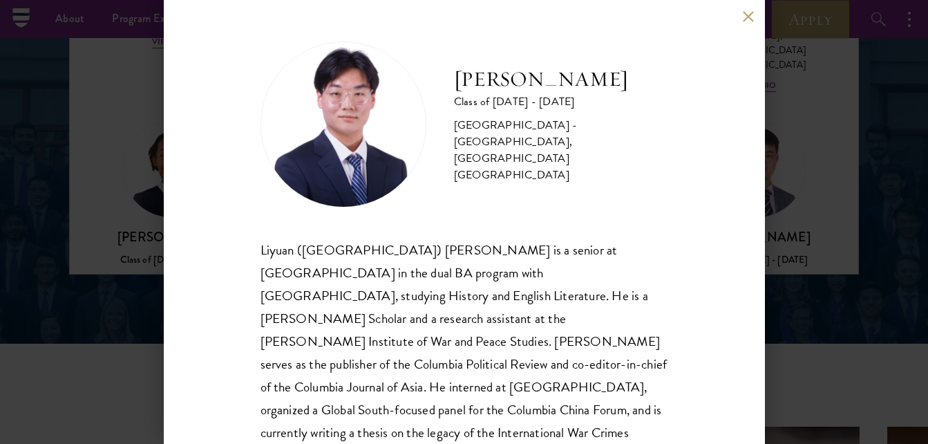
click at [570, 234] on div "Lochlan Zhang Class of 2025 - 2026 China - Columbia University, Trinity College…" at bounding box center [465, 277] width 408 height 472
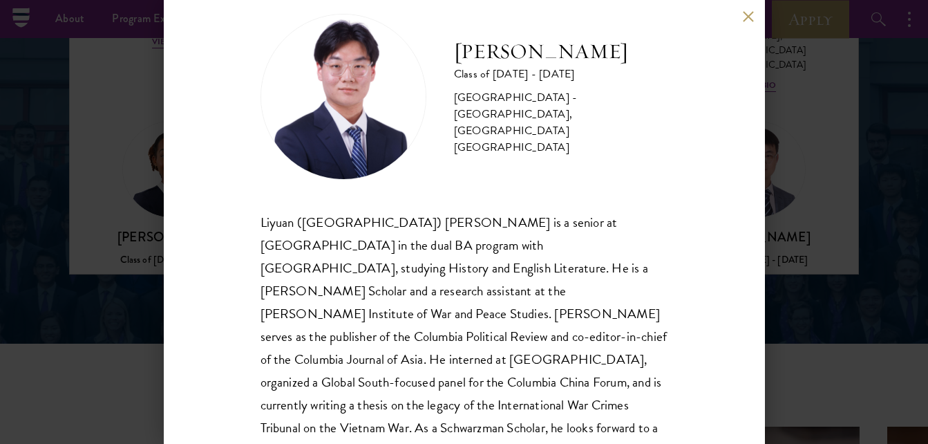
scroll to position [55, 0]
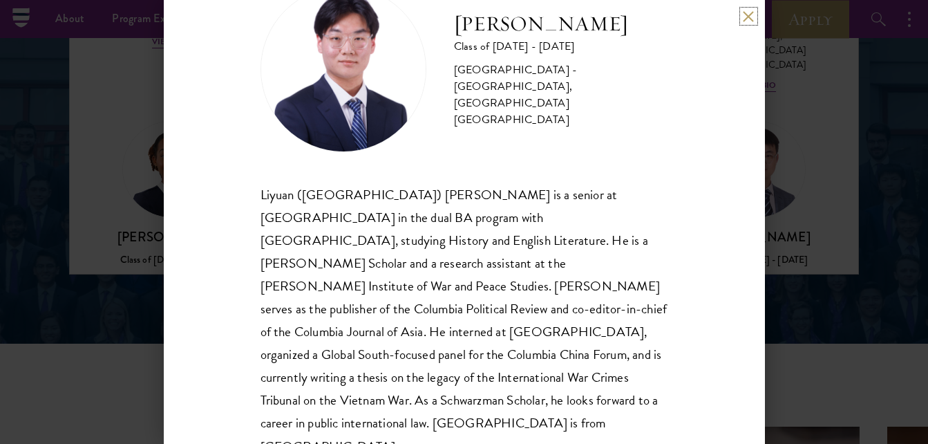
click at [754, 15] on button at bounding box center [749, 16] width 12 height 12
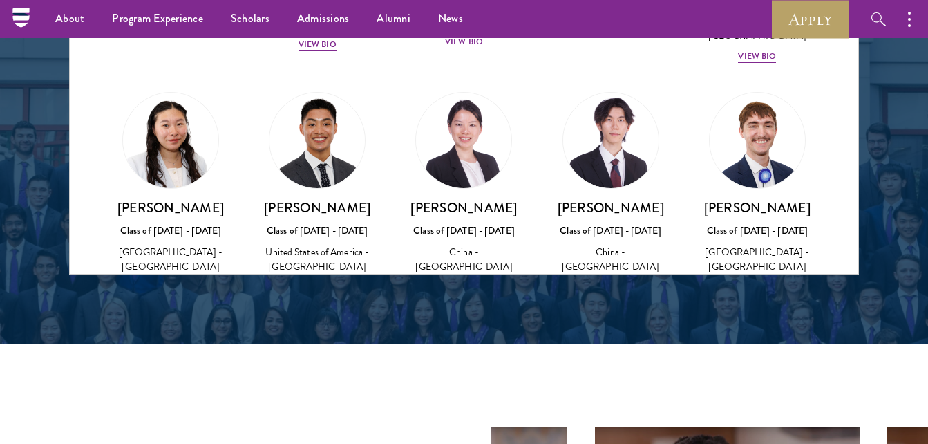
scroll to position [6454, 0]
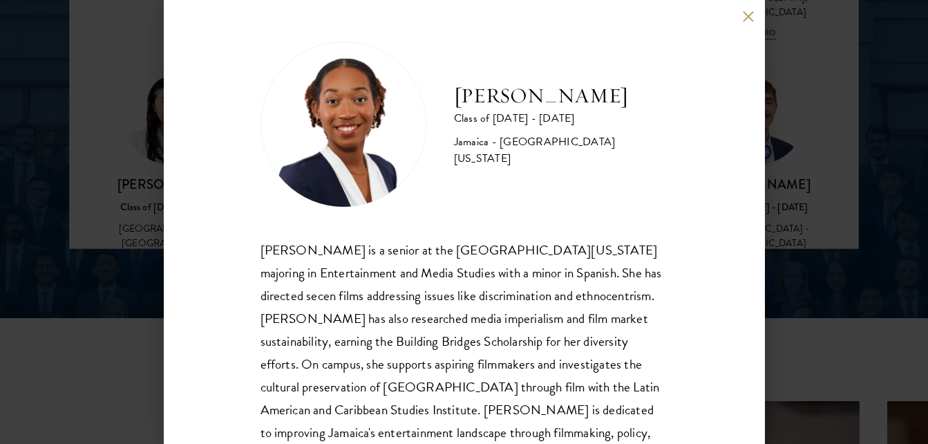
scroll to position [1972, 0]
click at [342, 304] on div "Amanda Whylie is a senior at the University of Georgia majoring in Entertainmen…" at bounding box center [465, 353] width 408 height 228
click at [754, 16] on button at bounding box center [749, 16] width 12 height 12
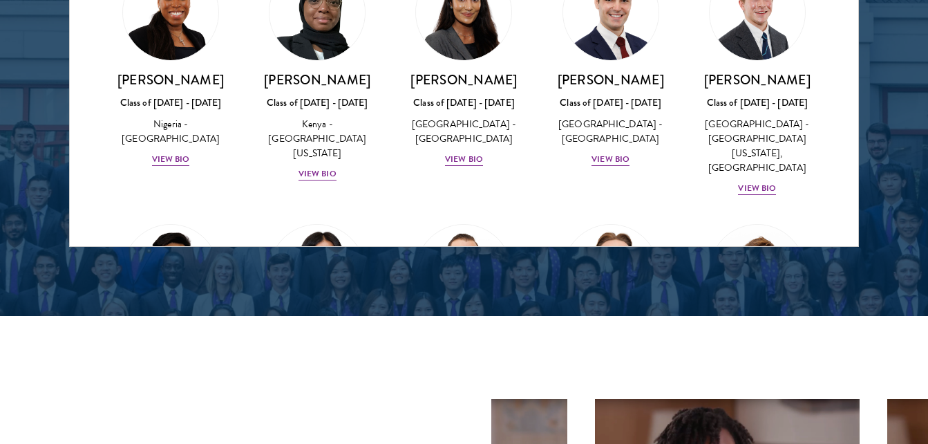
scroll to position [5458, 0]
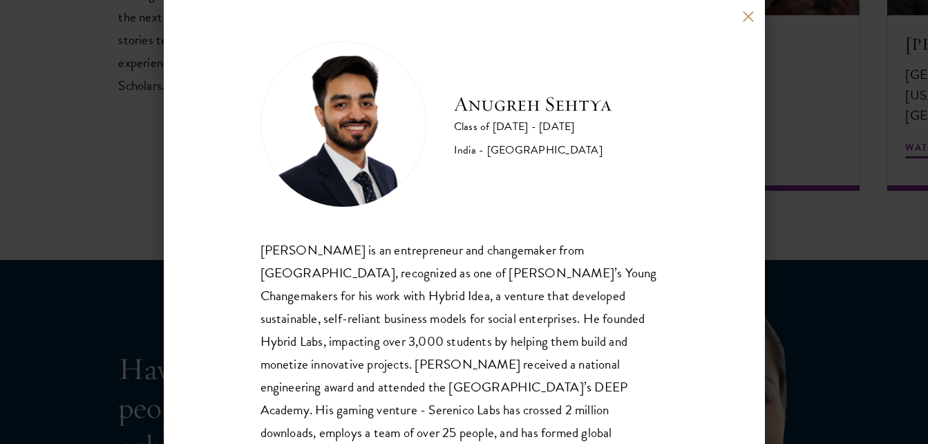
scroll to position [2608, 0]
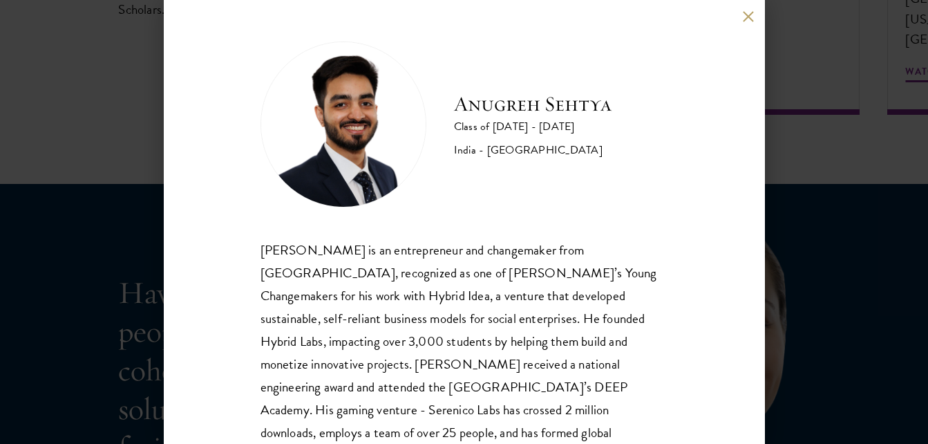
click at [436, 263] on div "Anugreh Sehtya is an entrepreneur and changemaker from India, recognized as one…" at bounding box center [465, 376] width 408 height 274
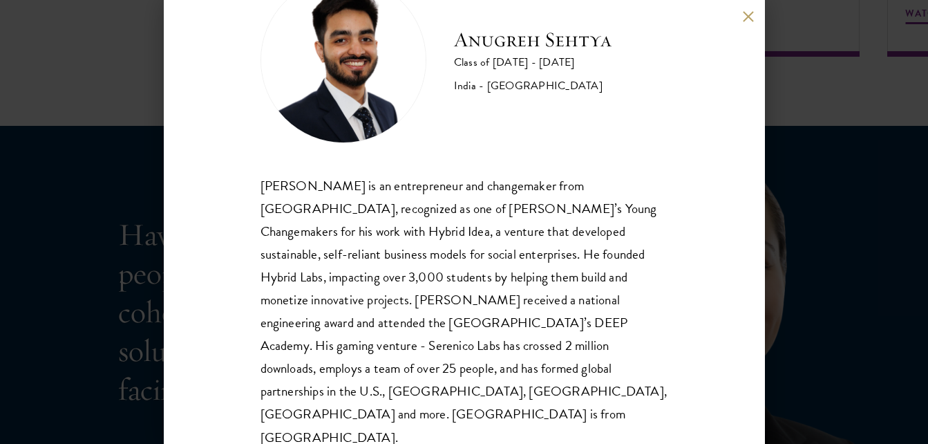
scroll to position [2691, 0]
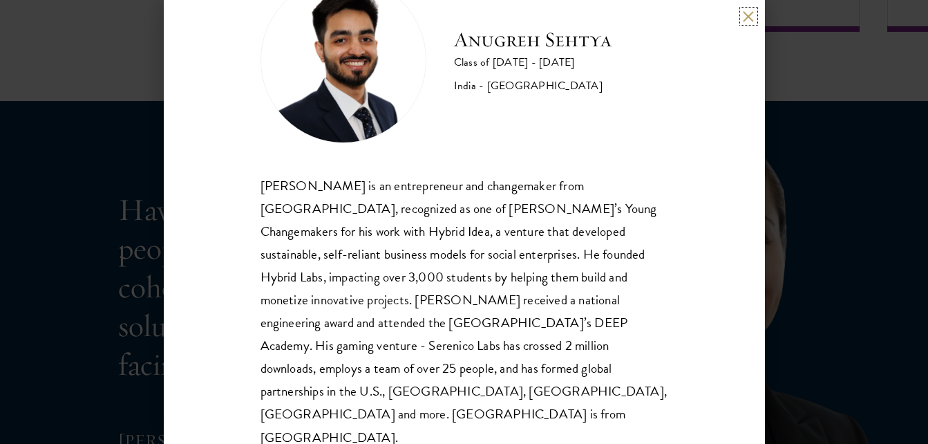
click at [754, 21] on button at bounding box center [749, 16] width 12 height 12
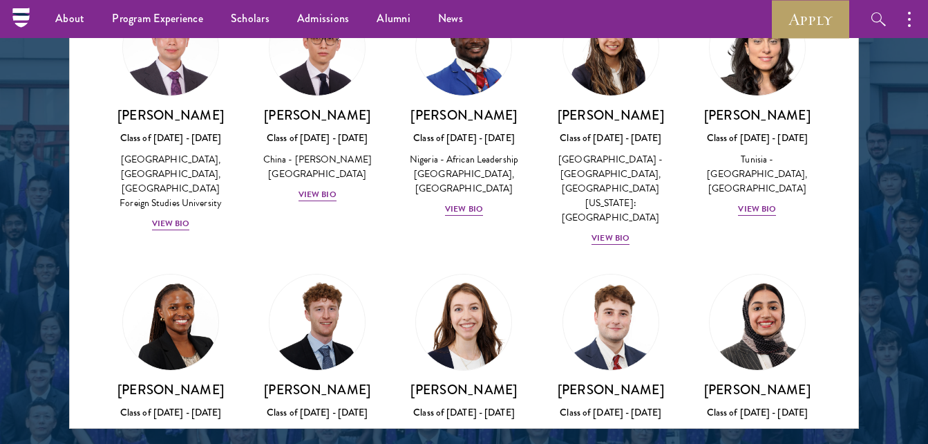
scroll to position [4380, 0]
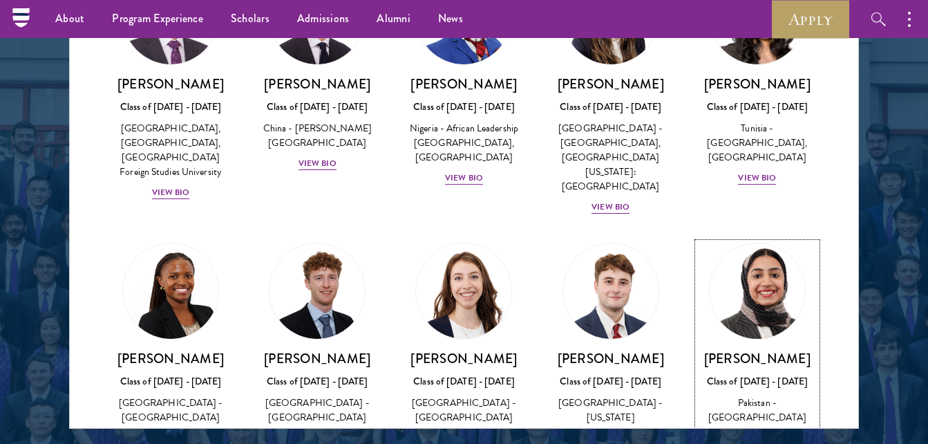
click at [745, 431] on div "View Bio" at bounding box center [757, 437] width 38 height 13
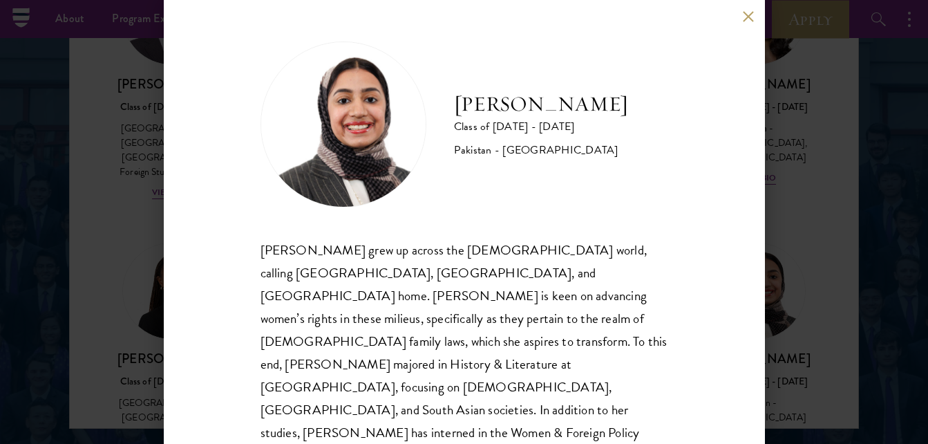
click at [579, 194] on div "Imaan Mirza Class of 2025 - 2026 Pakistan - Harvard University" at bounding box center [465, 124] width 408 height 166
click at [752, 19] on button at bounding box center [749, 16] width 12 height 12
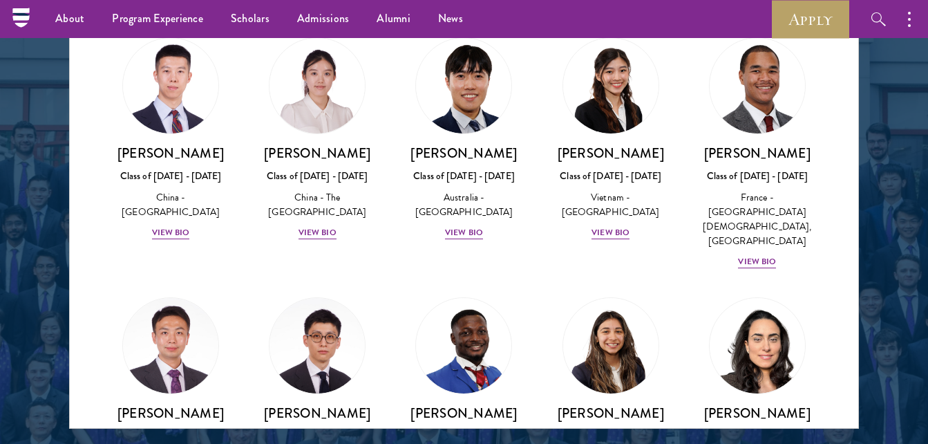
scroll to position [3996, 0]
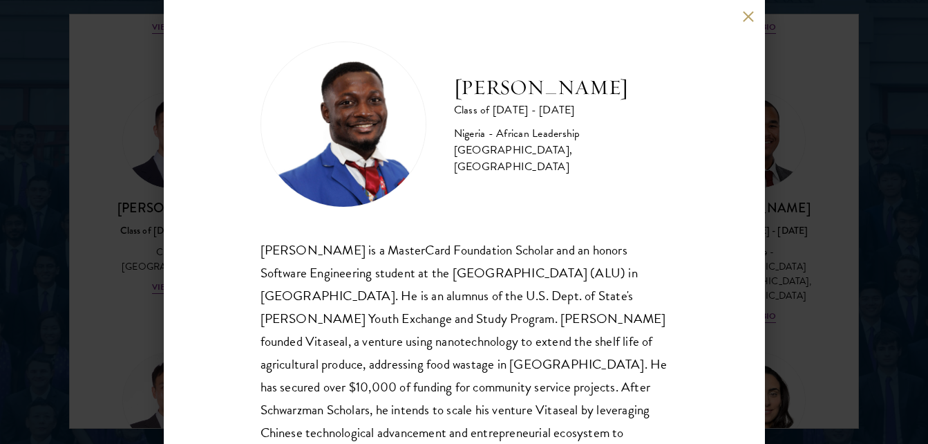
scroll to position [1818, 0]
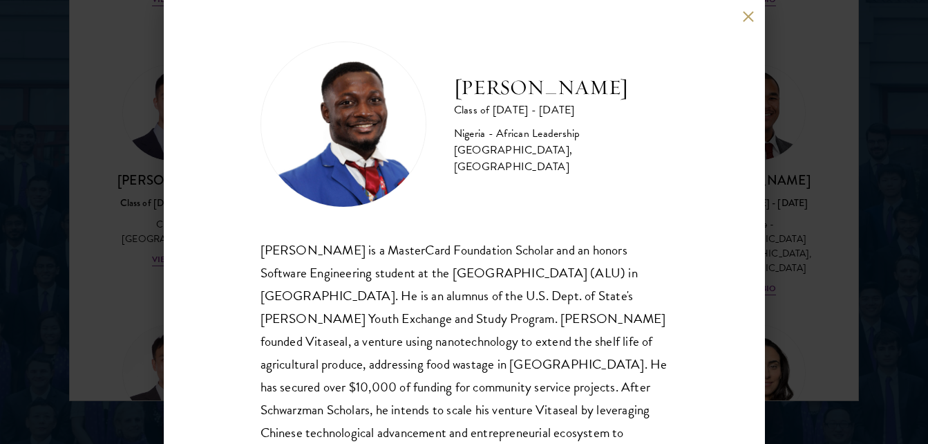
click at [491, 304] on div "Jesse Maikarfi is a MasterCard Foundation Scholar and an honors Software Engine…" at bounding box center [465, 365] width 408 height 252
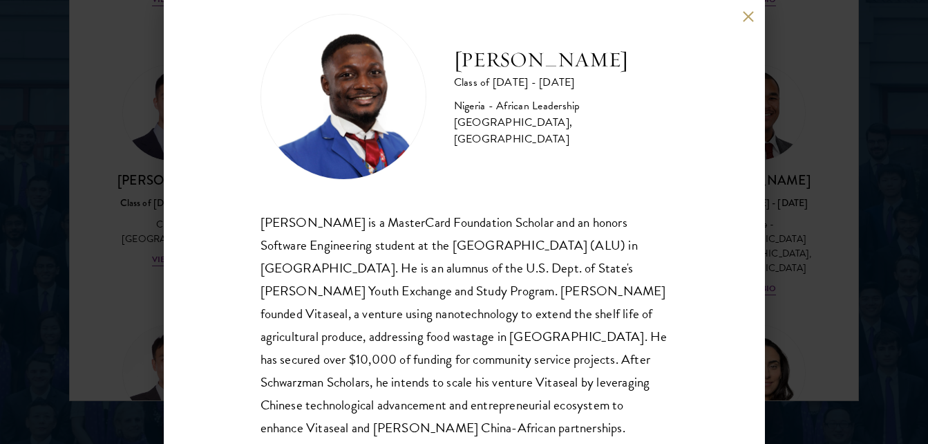
scroll to position [55, 0]
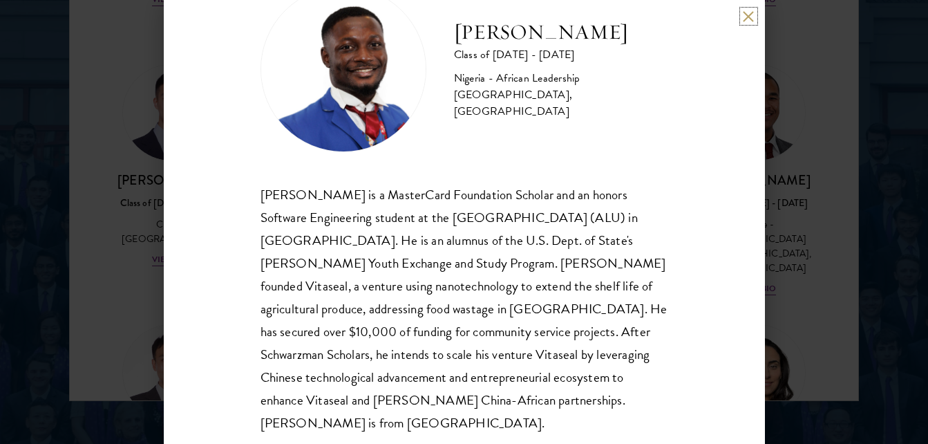
click at [749, 16] on button at bounding box center [749, 16] width 12 height 12
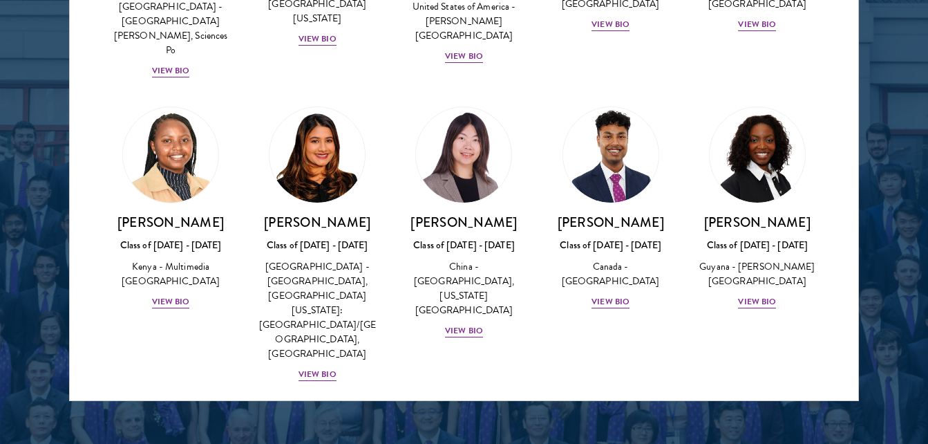
scroll to position [2060, 0]
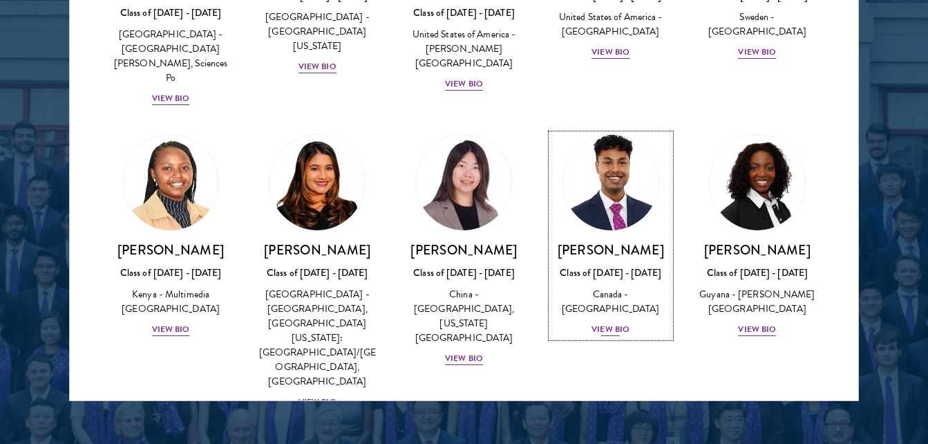
click at [602, 323] on div "View Bio" at bounding box center [611, 329] width 38 height 13
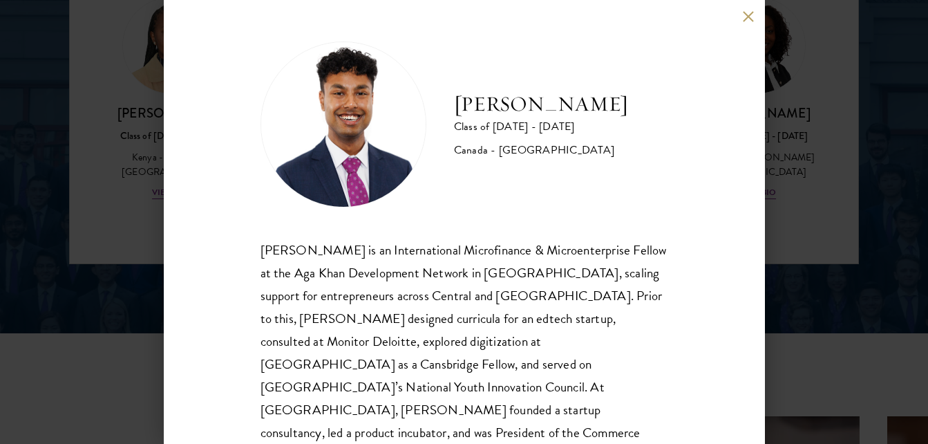
scroll to position [1957, 0]
click at [551, 351] on div "Mahir Hamid is an International Microfinance & Microenterprise Fellow at the Ag…" at bounding box center [465, 387] width 408 height 297
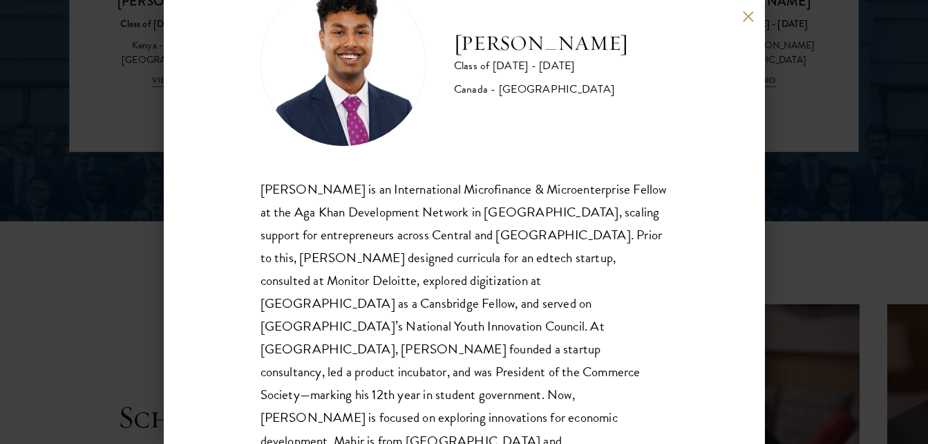
scroll to position [64, 0]
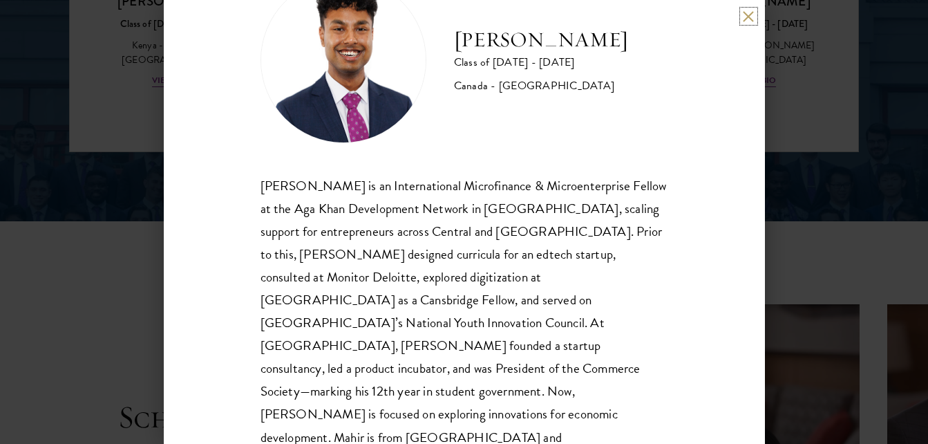
click at [754, 15] on button at bounding box center [749, 16] width 12 height 12
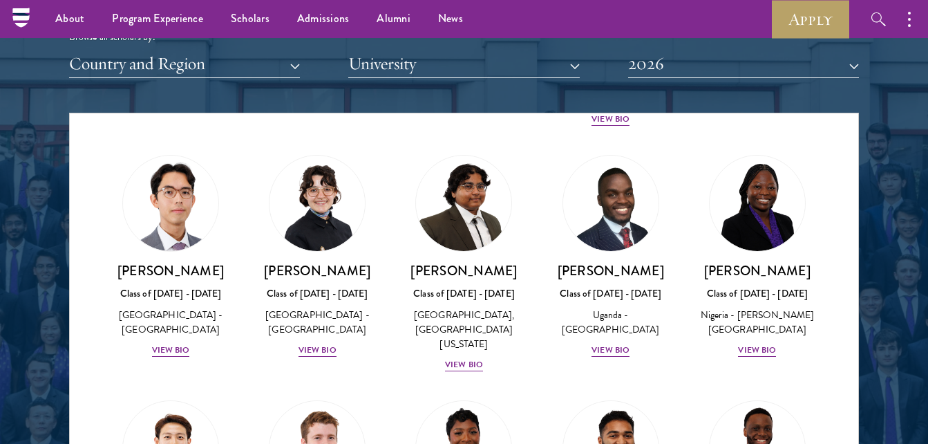
scroll to position [288, 0]
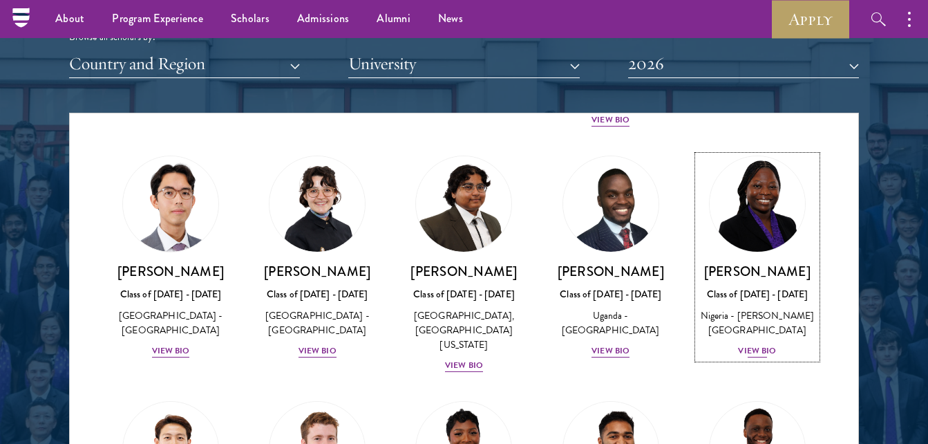
click at [758, 359] on div "Oluwadamilola Akintewe Class of 2025 - 2026 Nigeria - Adekunle Ajasin Universit…" at bounding box center [757, 311] width 119 height 96
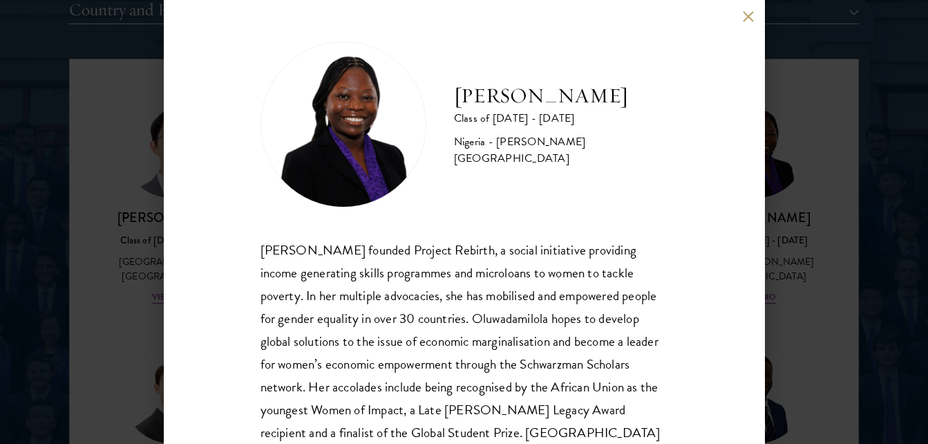
scroll to position [1747, 0]
click at [557, 353] on div "Oluwadamilola Akintewe founded Project Rebirth, a social initiative providing i…" at bounding box center [465, 353] width 408 height 228
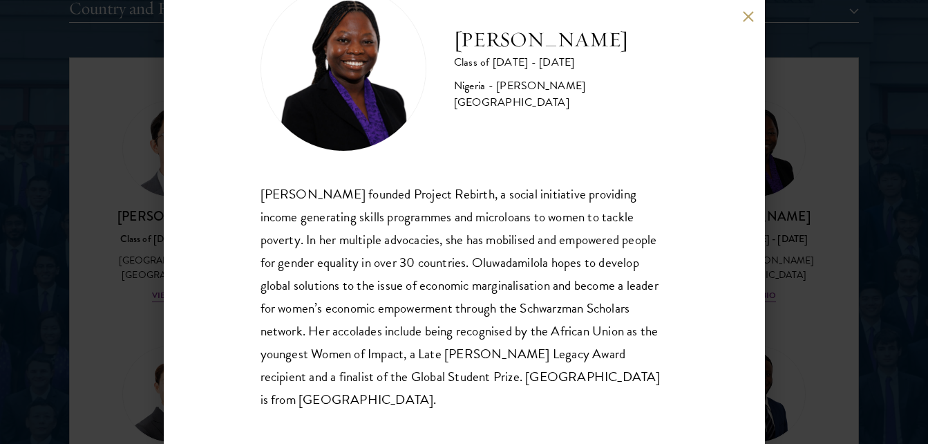
scroll to position [64, 0]
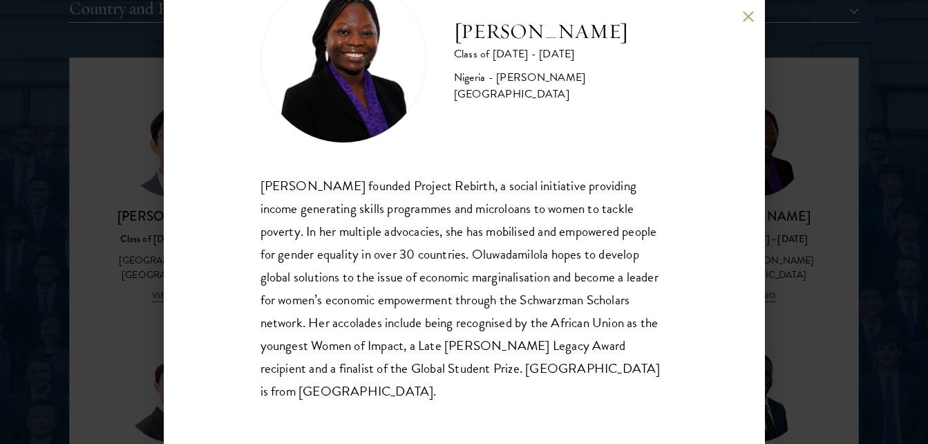
click at [512, 198] on div "Oluwadamilola Akintewe founded Project Rebirth, a social initiative providing i…" at bounding box center [465, 288] width 408 height 228
click at [749, 26] on div "Oluwadamilola Akintewe Class of 2025 - 2026 Nigeria - Adekunle Ajasin Universit…" at bounding box center [464, 222] width 601 height 444
click at [752, 10] on button at bounding box center [749, 16] width 12 height 12
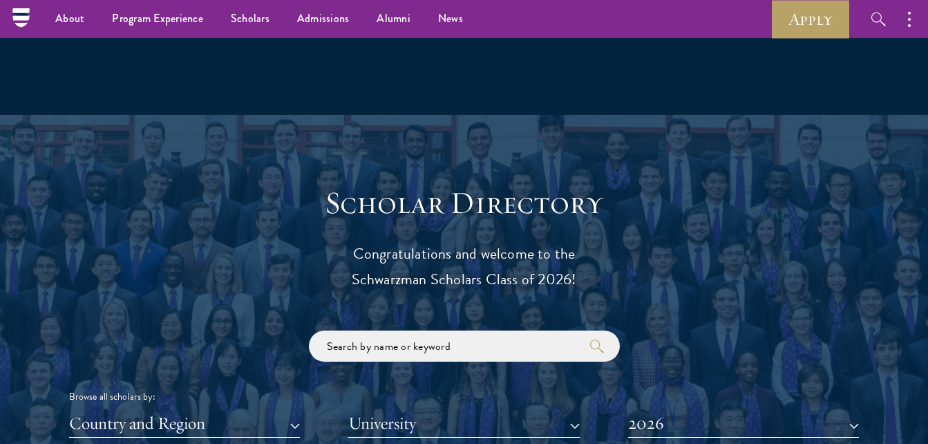
scroll to position [249, 0]
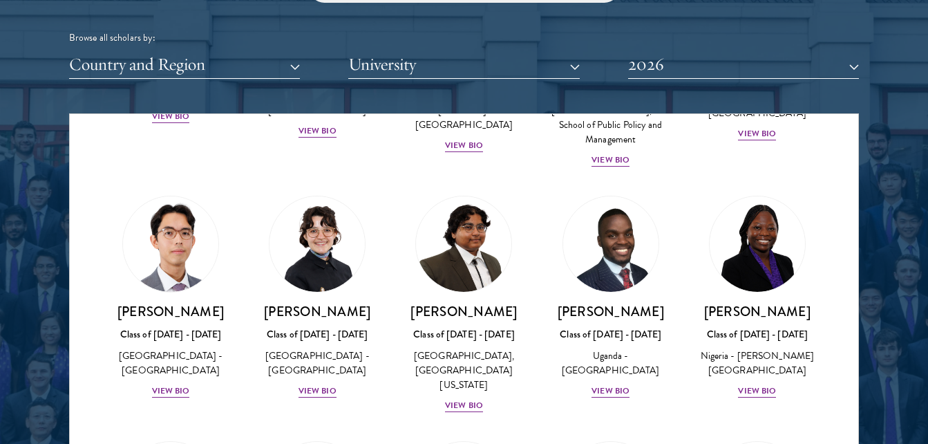
scroll to position [1692, 0]
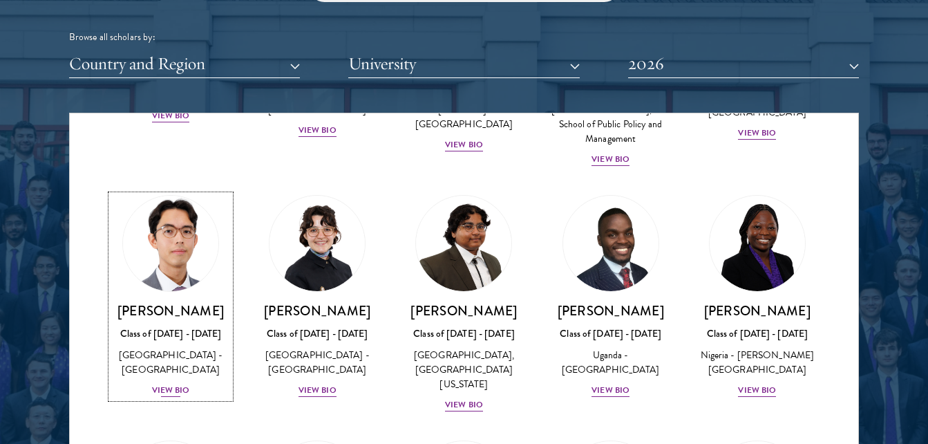
click at [181, 206] on img at bounding box center [170, 243] width 105 height 105
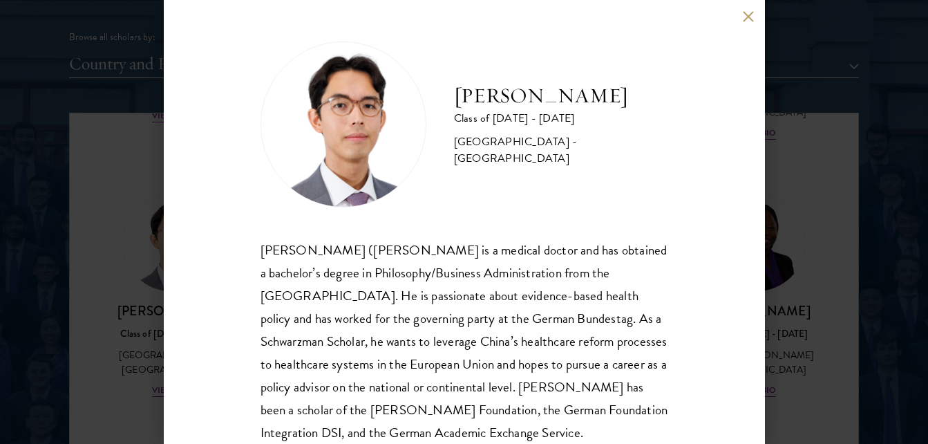
click at [179, 192] on div "Jason Adelhoefer Class of 2025 - 2026 Germany - Berlin Humboldt University Sieg…" at bounding box center [464, 222] width 601 height 444
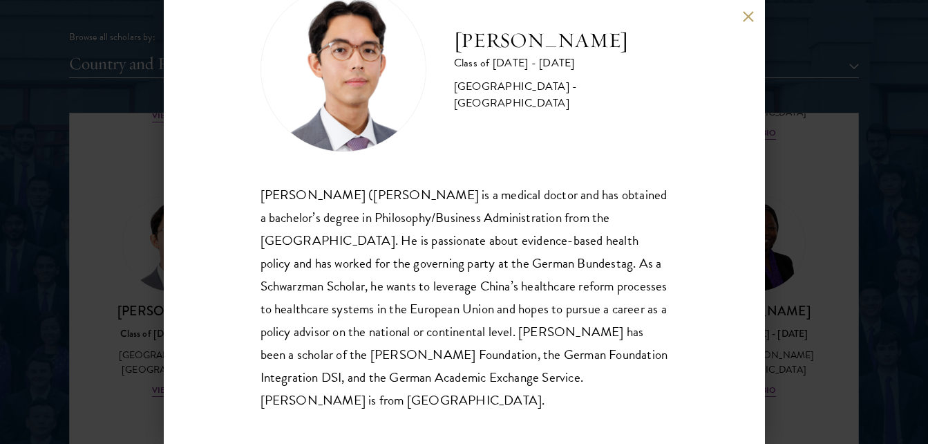
scroll to position [64, 0]
